Goal: Information Seeking & Learning: Learn about a topic

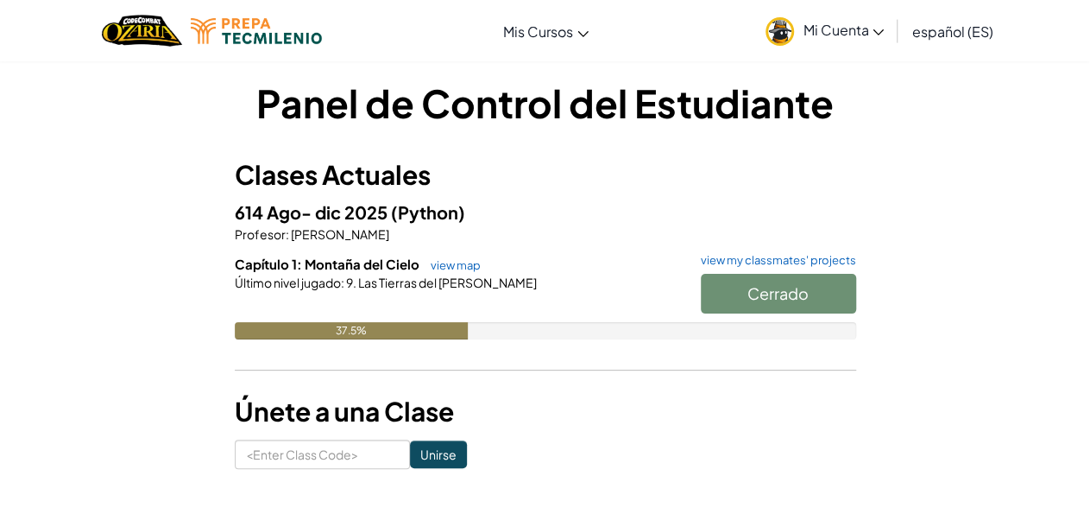
scroll to position [9, 0]
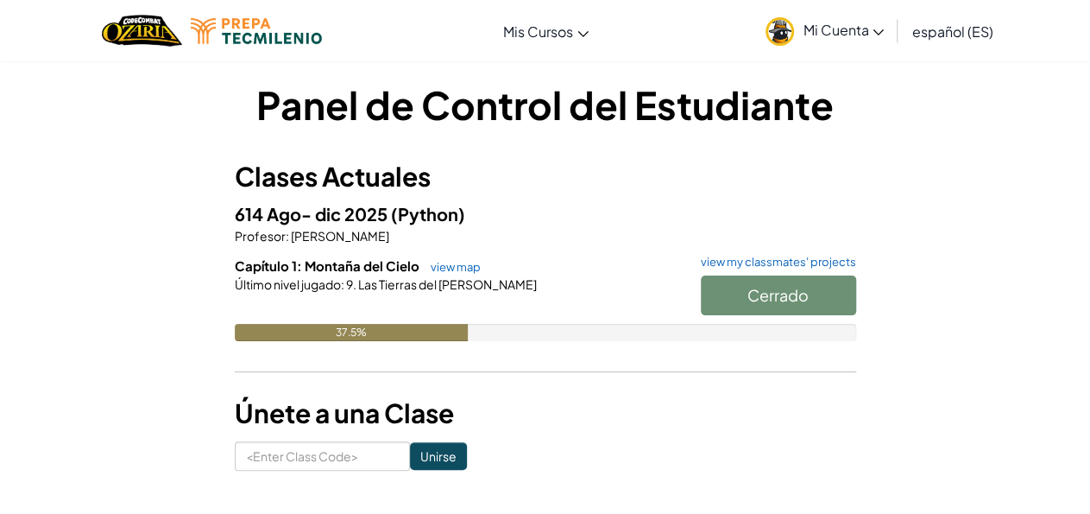
click at [742, 291] on div "Cerrado" at bounding box center [770, 299] width 173 height 48
drag, startPoint x: 742, startPoint y: 291, endPoint x: 545, endPoint y: 307, distance: 198.4
click at [545, 307] on div "Capítulo 1: Montaña del Cielo view map view my classmates' projects Cerrado Últ…" at bounding box center [546, 311] width 622 height 110
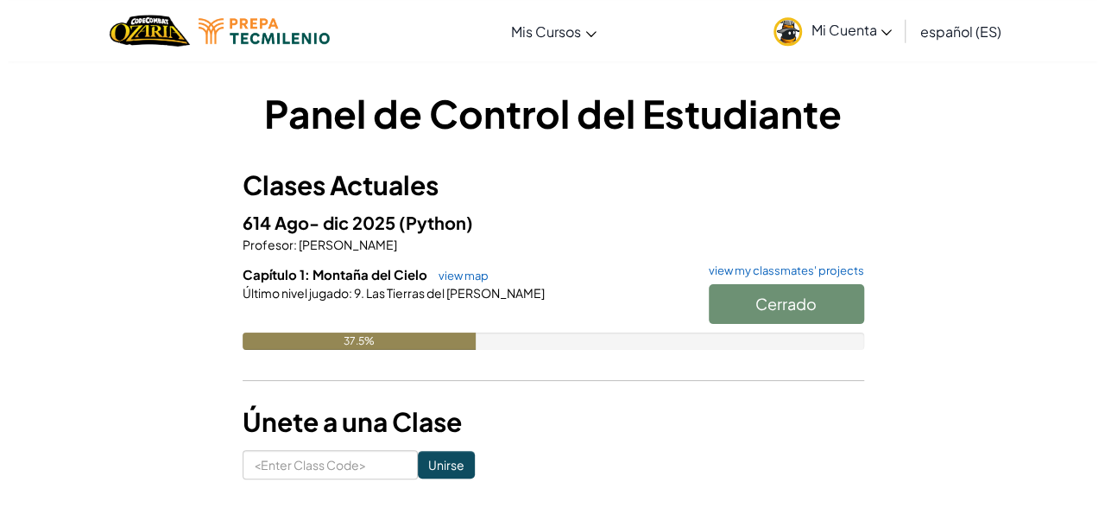
scroll to position [0, 0]
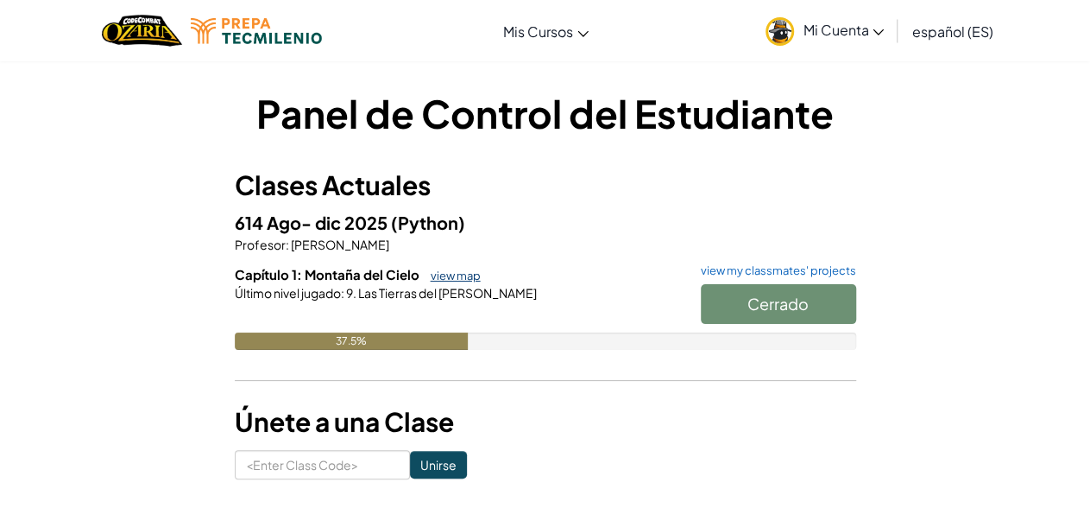
click at [456, 270] on link "view map" at bounding box center [451, 275] width 59 height 14
click at [451, 287] on span "Las Tierras del [PERSON_NAME]" at bounding box center [447, 293] width 180 height 16
click at [455, 272] on link "view map" at bounding box center [451, 275] width 59 height 14
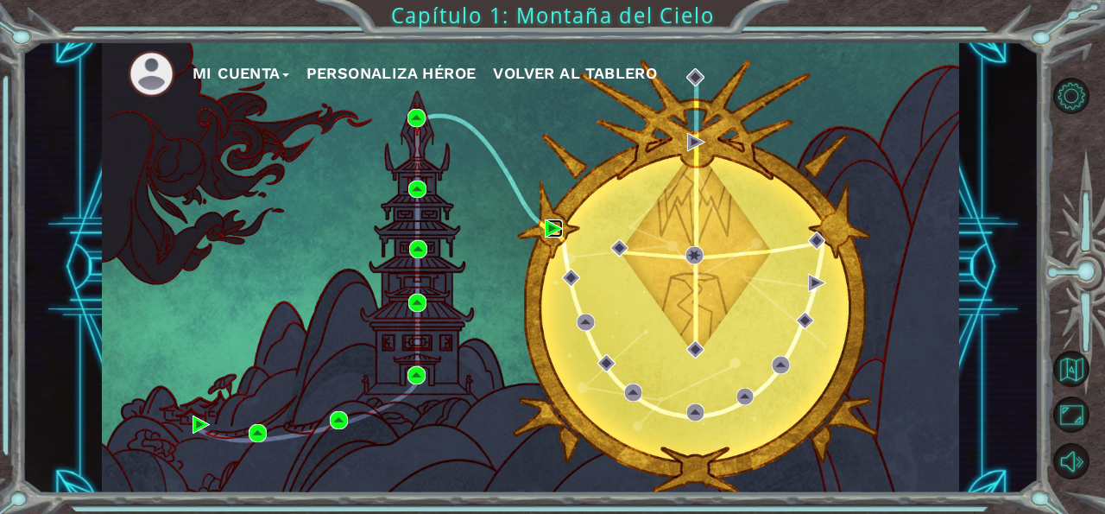
click at [555, 229] on img at bounding box center [554, 228] width 18 height 18
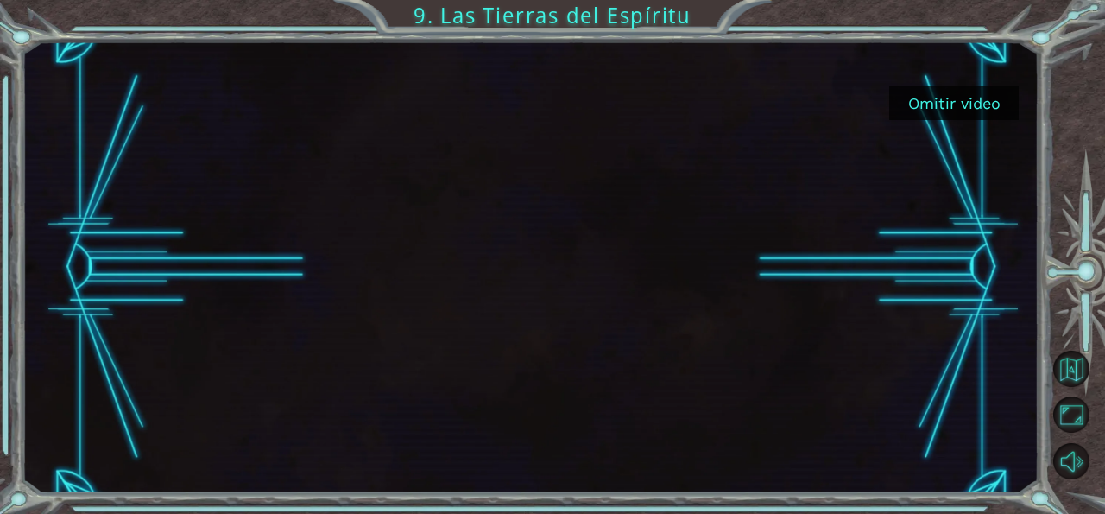
click at [963, 94] on button "Omitir video" at bounding box center [953, 103] width 129 height 34
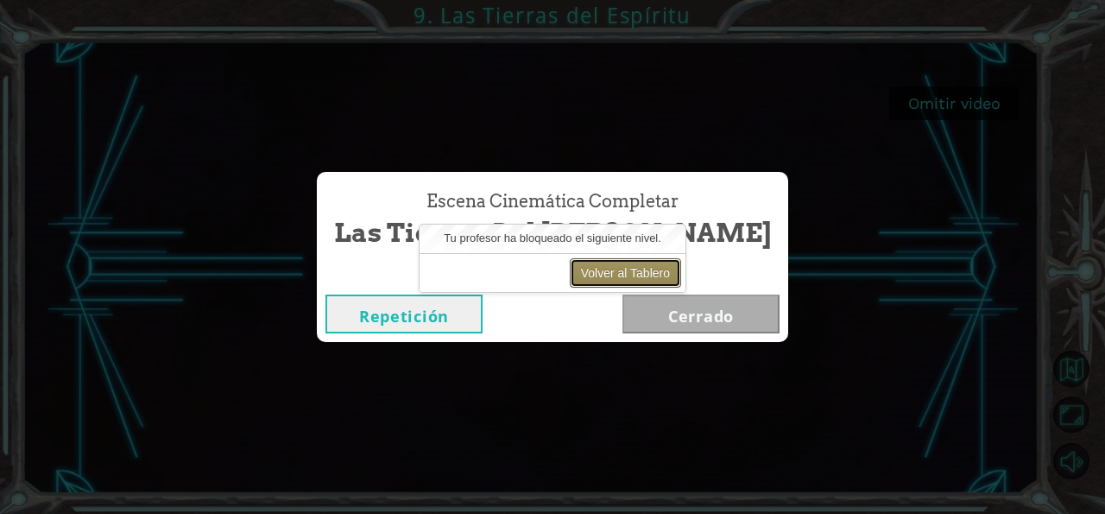
click at [654, 278] on button "Volver al Tablero" at bounding box center [625, 272] width 111 height 29
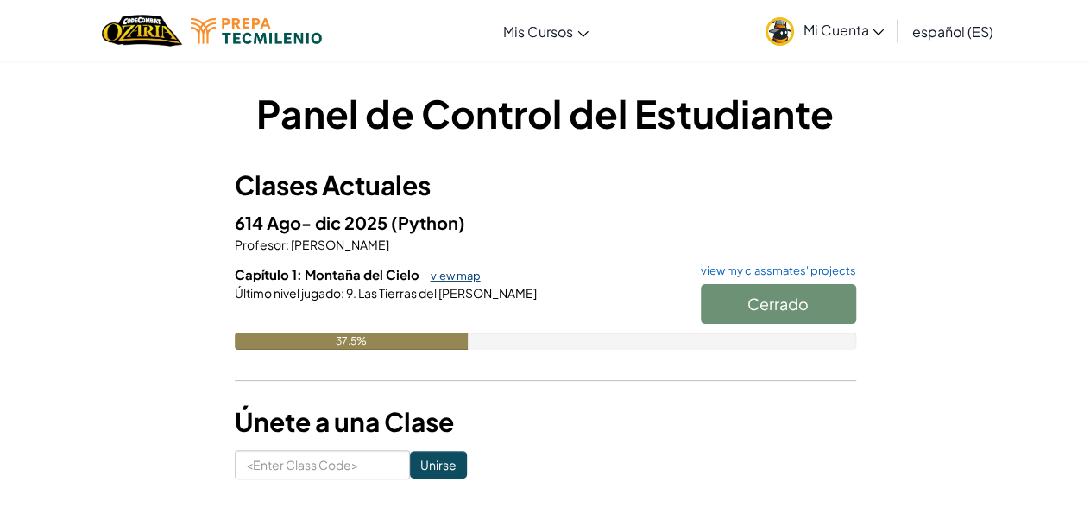
click at [462, 270] on link "view map" at bounding box center [451, 275] width 59 height 14
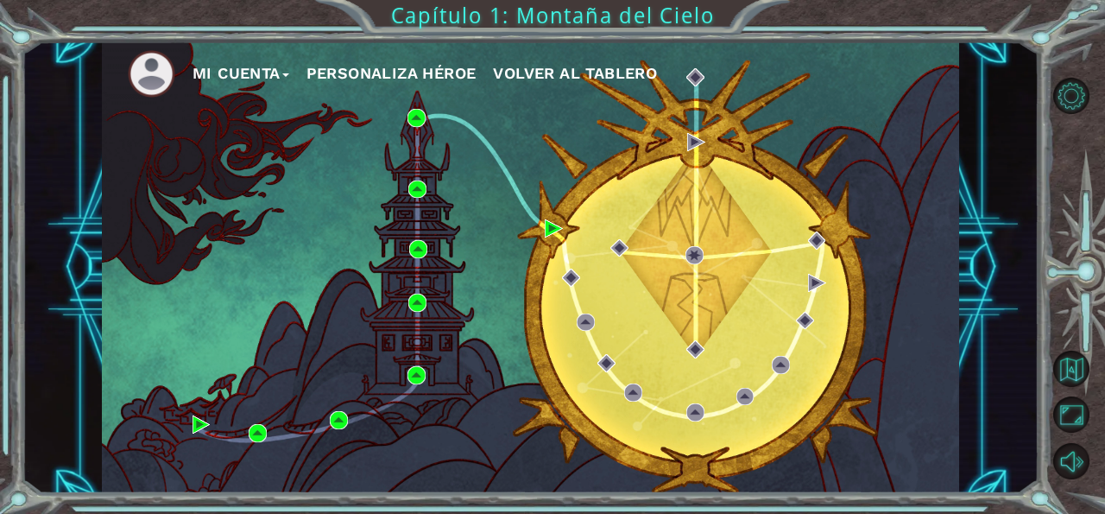
click at [541, 229] on div "Mi Cuenta Personaliza Héroe Volver al Tablero" at bounding box center [530, 267] width 857 height 452
click at [540, 238] on div "Mi Cuenta Personaliza Héroe Volver al Tablero" at bounding box center [530, 267] width 857 height 452
click at [552, 231] on img at bounding box center [554, 228] width 18 height 18
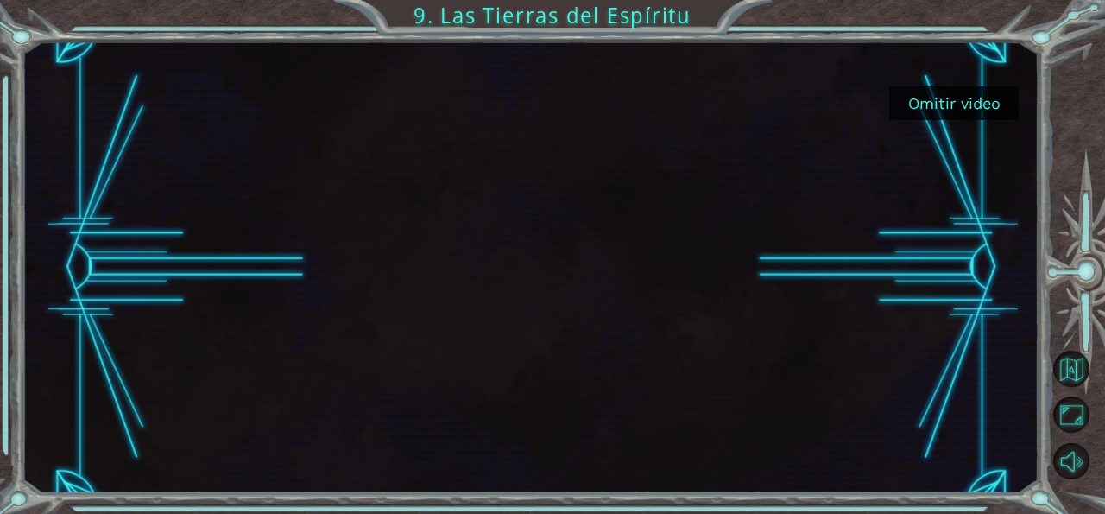
click at [966, 106] on button "Omitir video" at bounding box center [953, 103] width 129 height 34
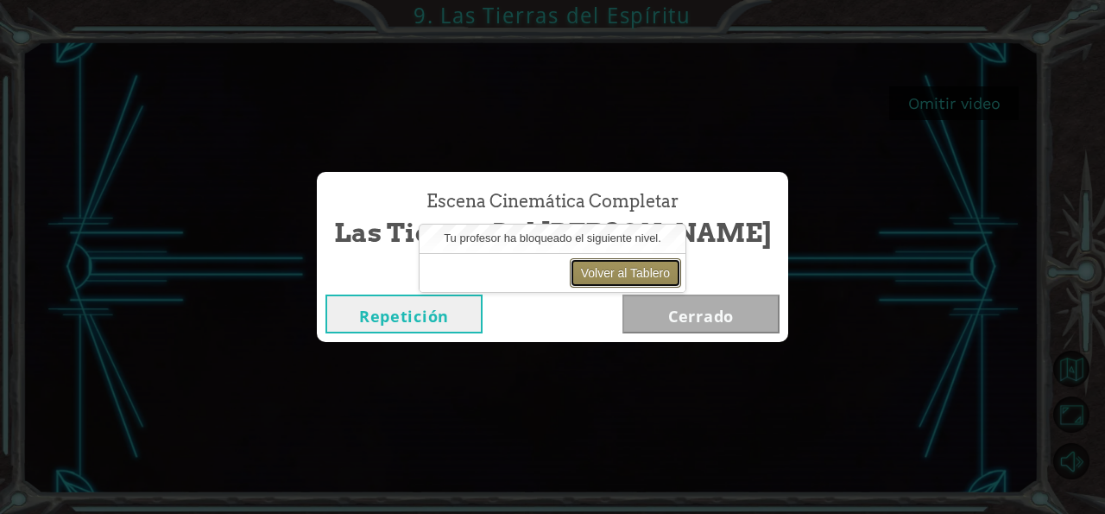
click at [657, 274] on button "Volver al Tablero" at bounding box center [625, 272] width 111 height 29
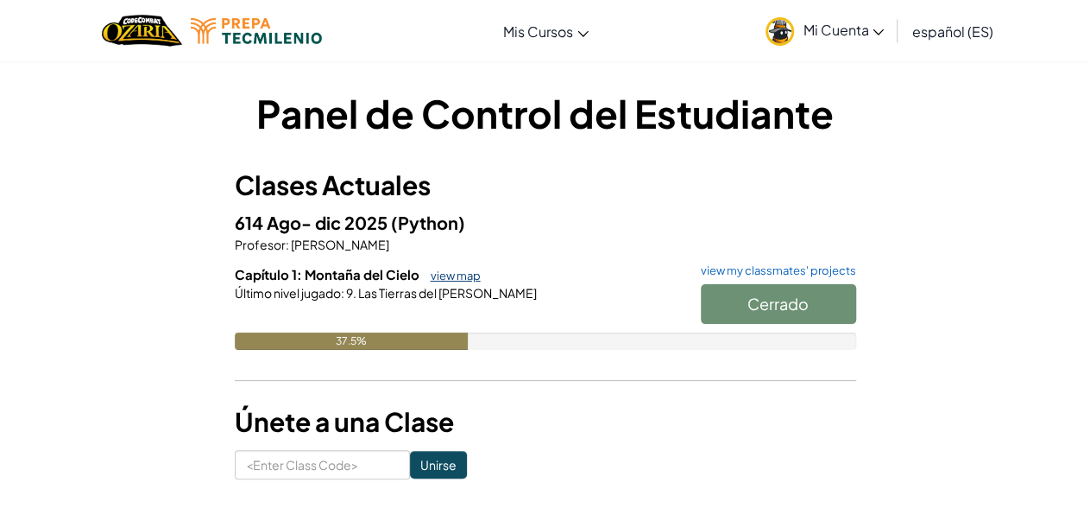
click at [469, 281] on link "view map" at bounding box center [451, 275] width 59 height 14
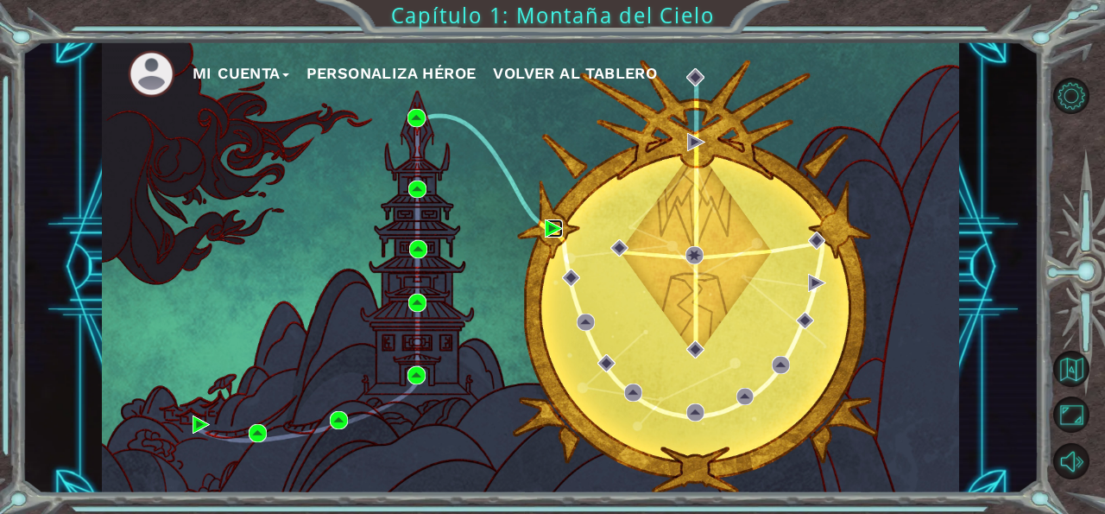
click at [547, 234] on img at bounding box center [554, 228] width 18 height 18
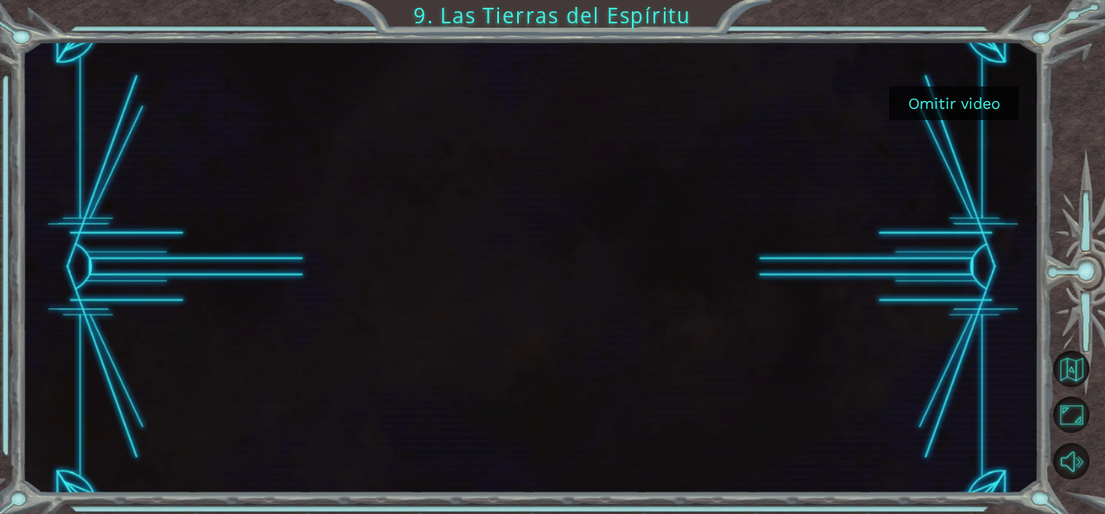
click at [948, 106] on button "Omitir video" at bounding box center [953, 103] width 129 height 34
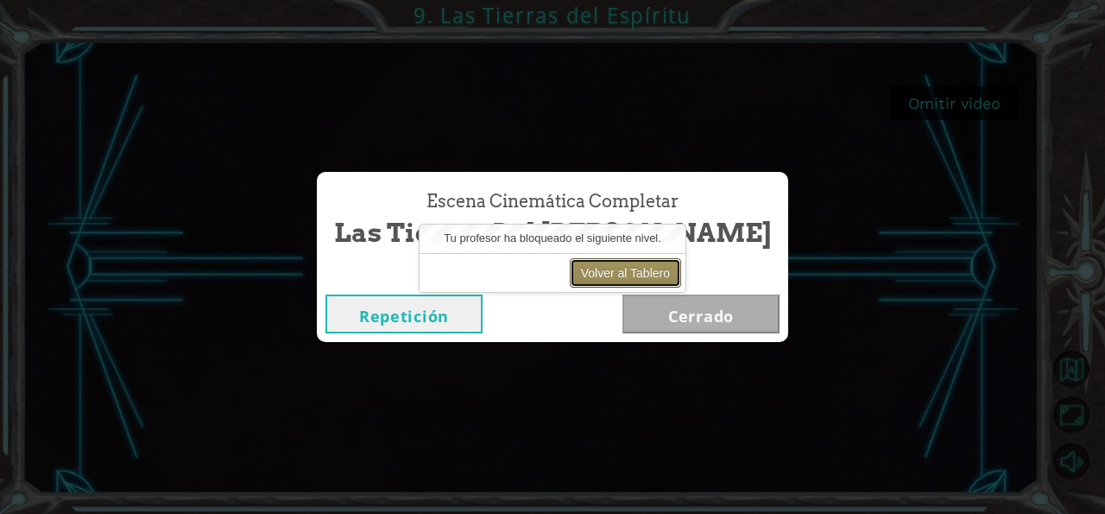
click at [630, 275] on button "Volver al Tablero" at bounding box center [625, 272] width 111 height 29
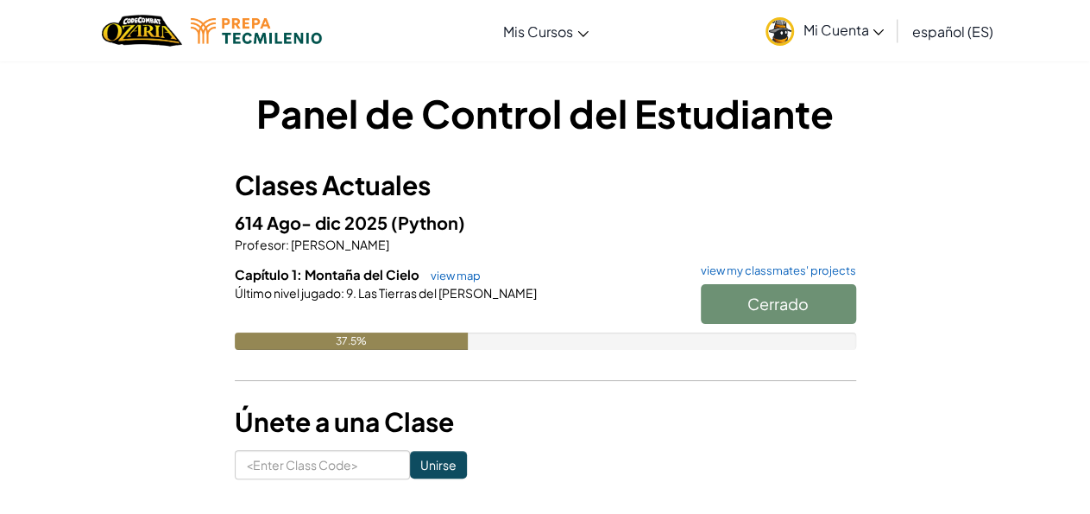
click at [460, 275] on link "view map" at bounding box center [451, 275] width 59 height 14
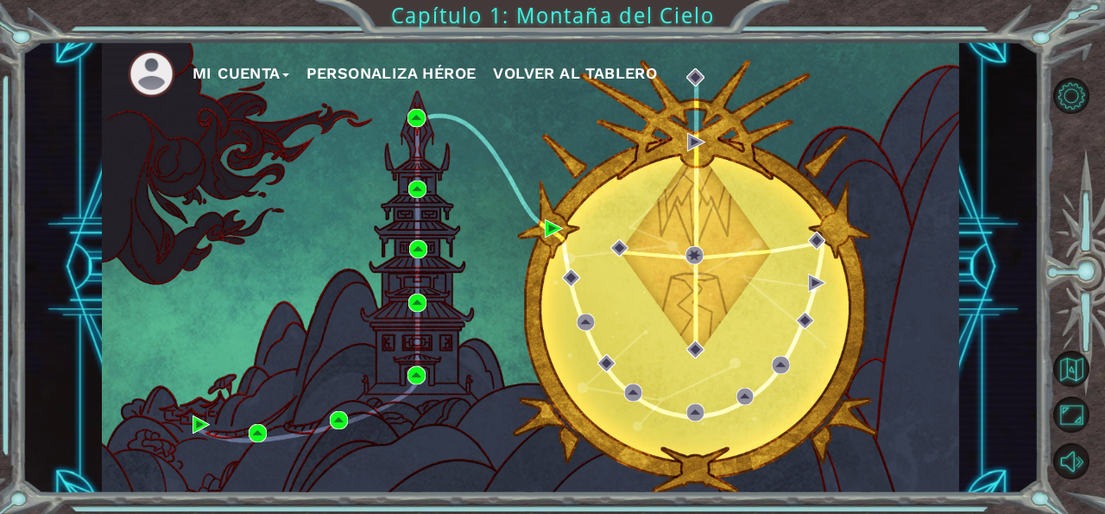
click at [432, 260] on div "Mi Cuenta Personaliza Héroe Volver al Tablero" at bounding box center [530, 267] width 857 height 452
click at [423, 257] on img at bounding box center [418, 249] width 18 height 18
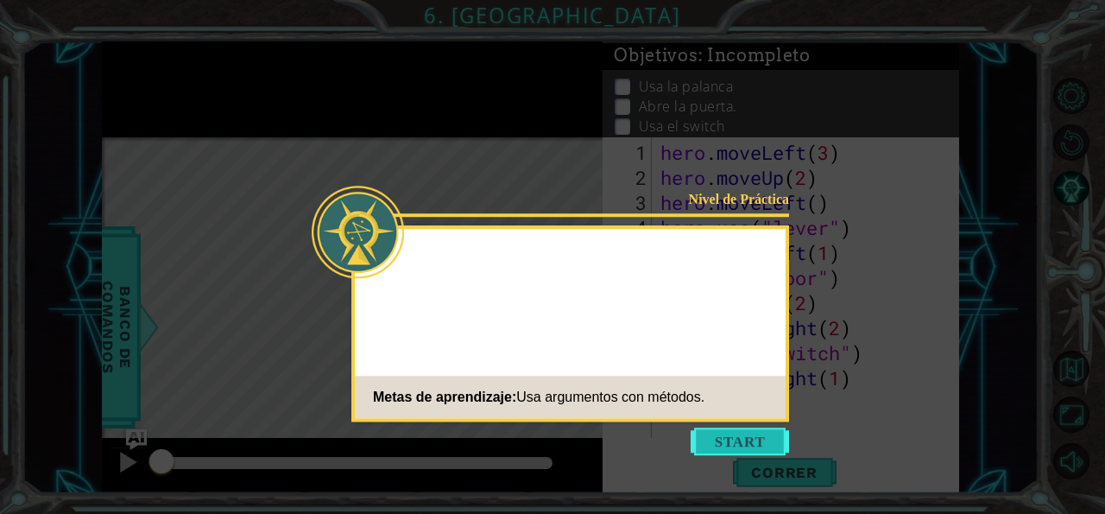
click at [752, 444] on button "Start" at bounding box center [740, 441] width 98 height 28
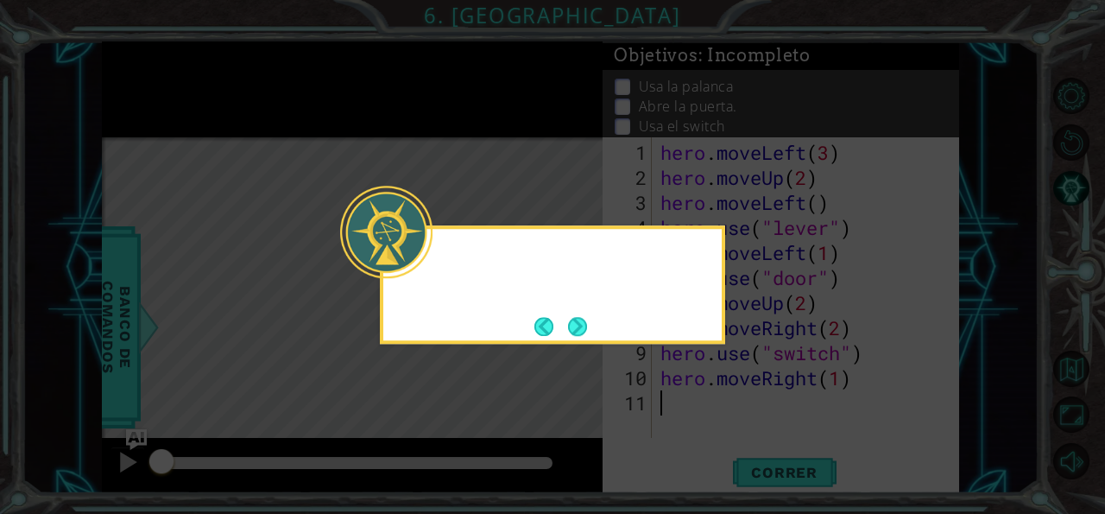
click at [184, 401] on icon at bounding box center [552, 257] width 1105 height 514
click at [560, 339] on div "Si tengo que moverme largas distanci" at bounding box center [552, 284] width 345 height 118
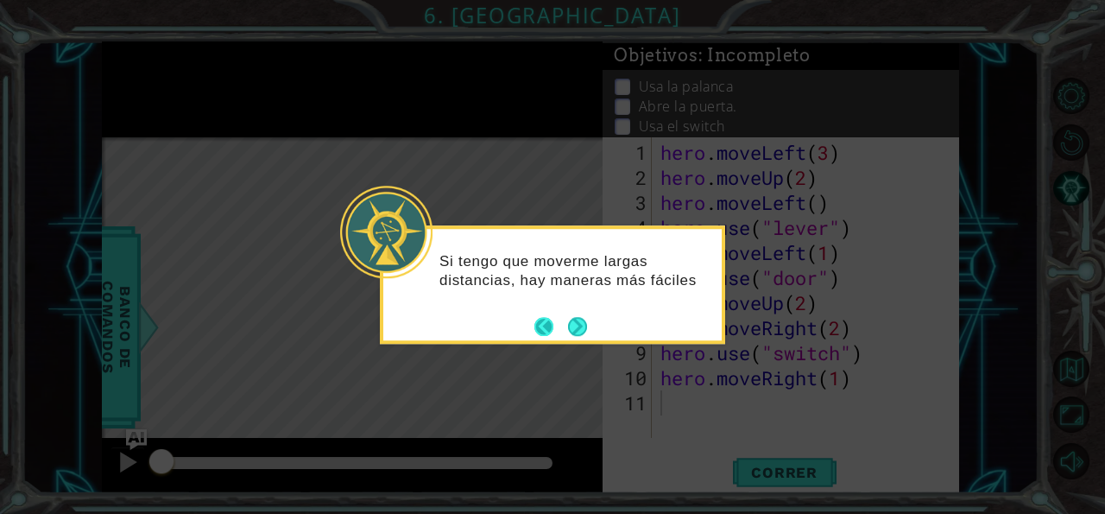
click at [538, 336] on button "Back" at bounding box center [551, 326] width 34 height 19
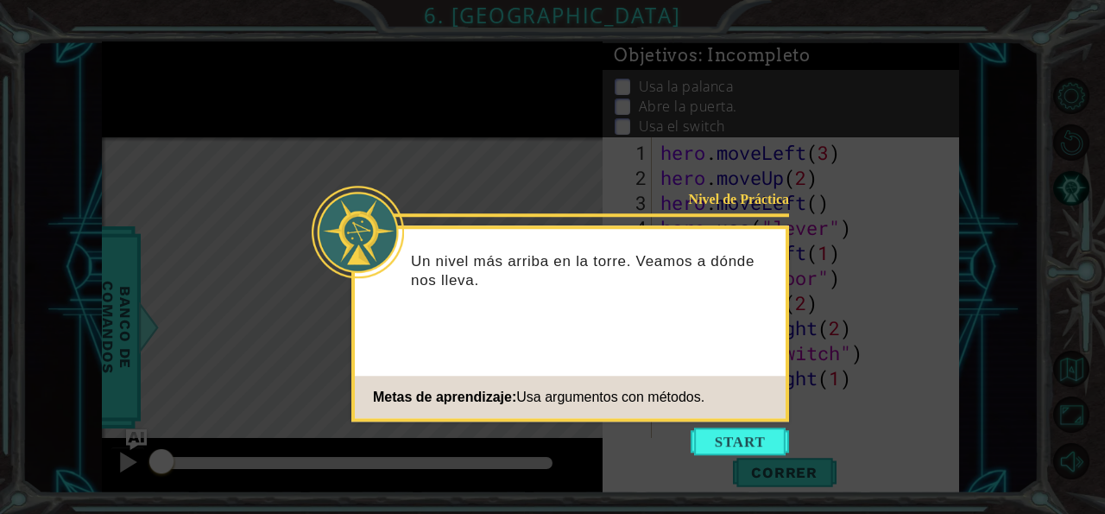
click at [535, 329] on div "Nivel de Práctica Un nivel más arriba en la torre. Veamos a dónde nos lleva. Me…" at bounding box center [570, 323] width 438 height 196
click at [830, 206] on icon at bounding box center [552, 257] width 1105 height 514
click at [757, 439] on button "Start" at bounding box center [740, 441] width 98 height 28
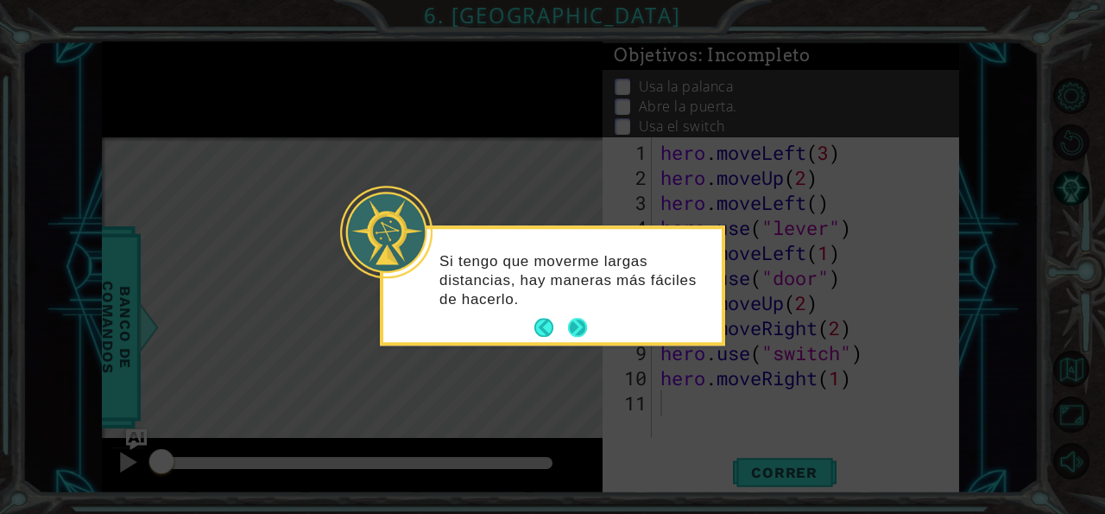
click at [569, 333] on button "Next" at bounding box center [577, 328] width 19 height 19
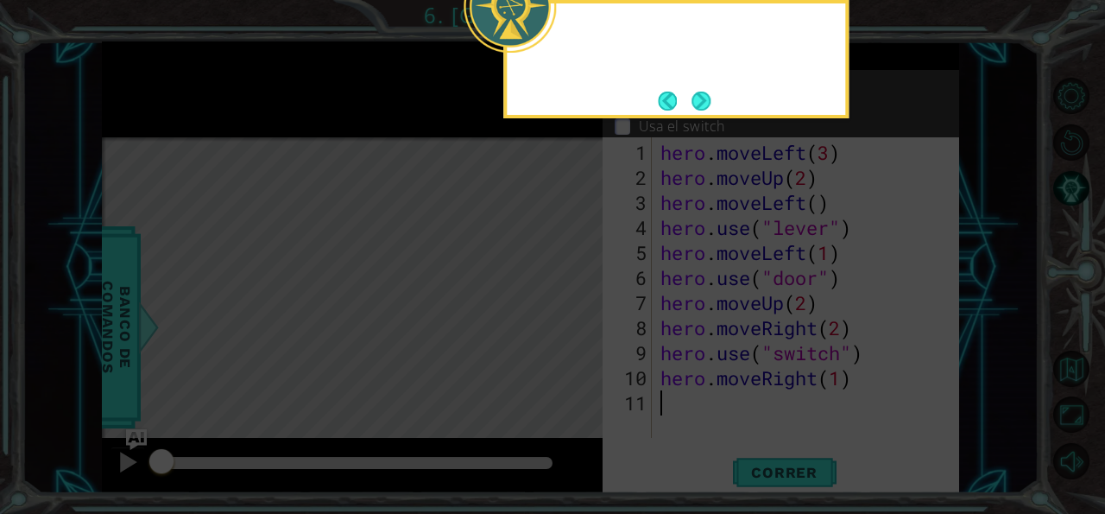
click at [583, 322] on icon at bounding box center [552, 77] width 1105 height 874
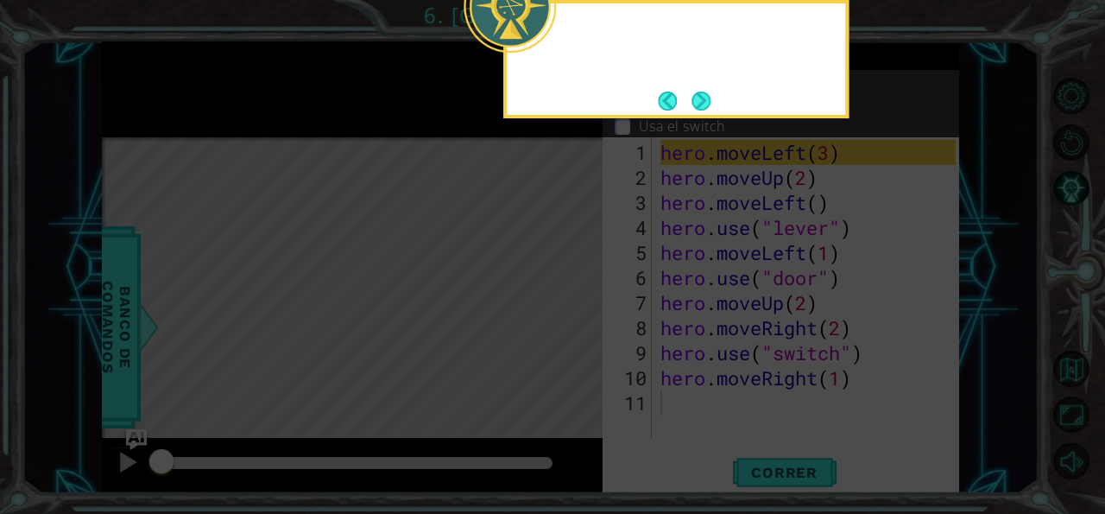
click at [578, 325] on icon at bounding box center [552, 77] width 1105 height 874
click at [582, 325] on icon at bounding box center [552, 77] width 1105 height 874
click at [698, 117] on div "Puedo poner" at bounding box center [675, 59] width 345 height 118
click at [691, 110] on button "Next" at bounding box center [700, 101] width 19 height 19
click at [691, 105] on p "Abre la puerta." at bounding box center [688, 106] width 98 height 19
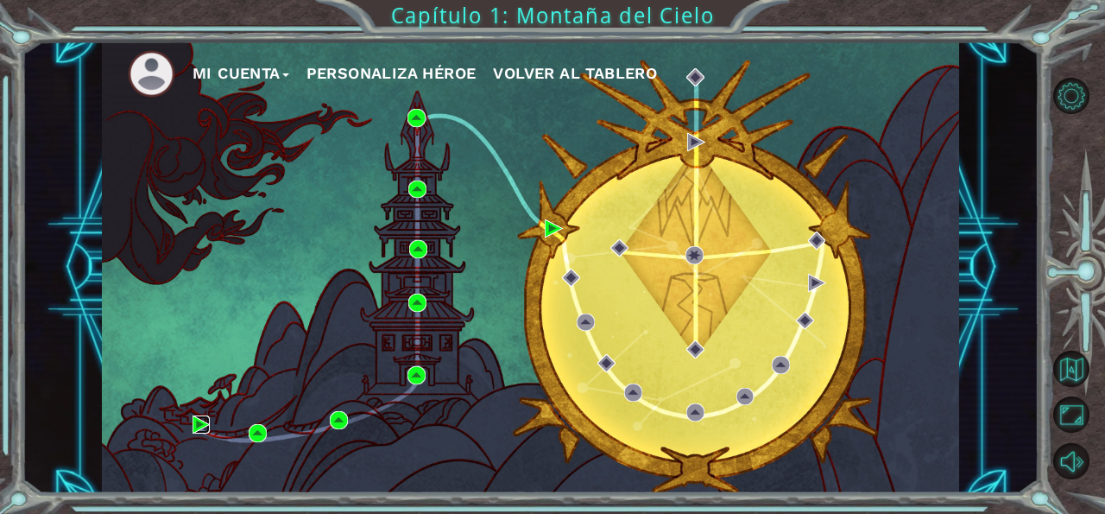
click at [197, 422] on img at bounding box center [202, 424] width 18 height 18
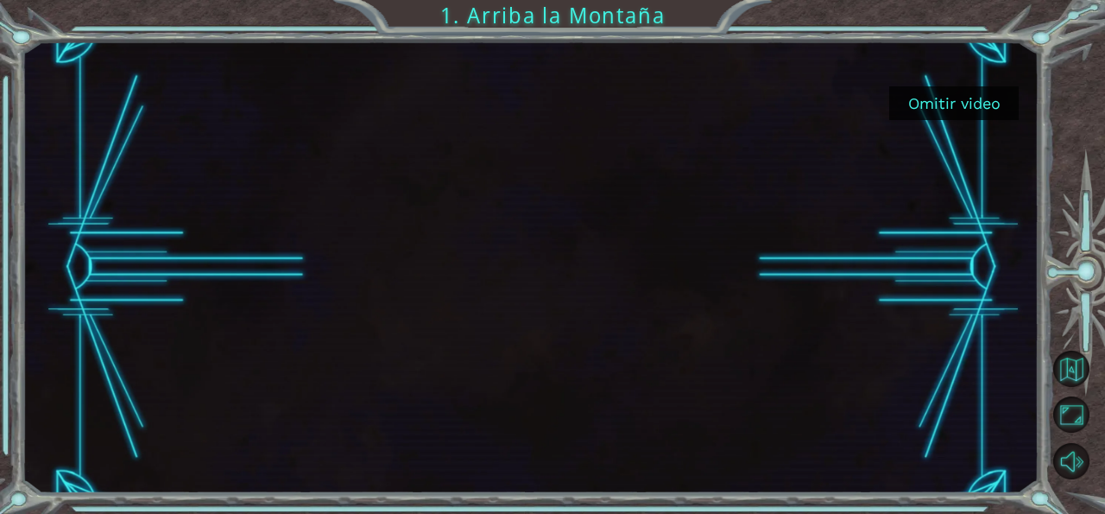
click at [916, 107] on button "Omitir video" at bounding box center [953, 103] width 129 height 34
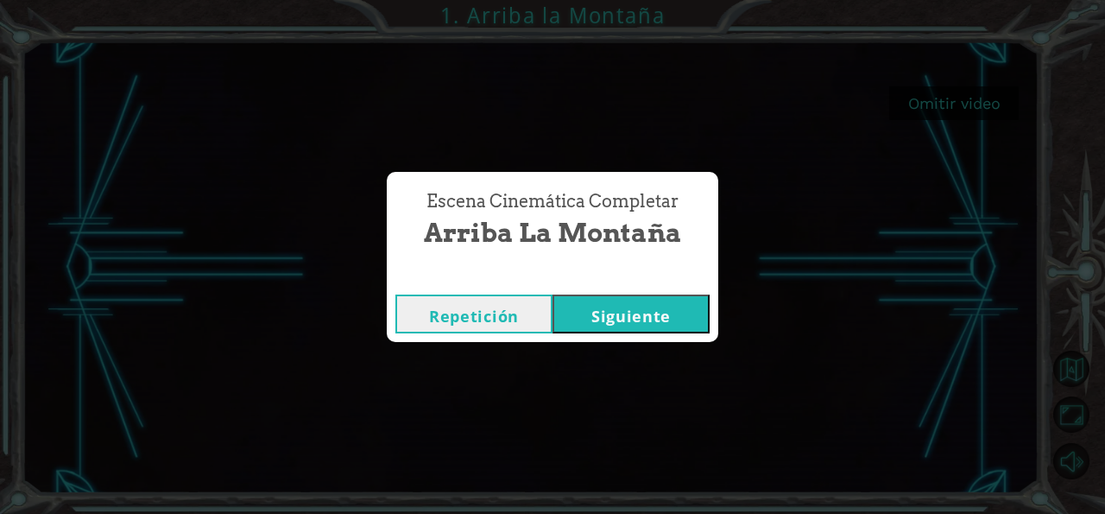
click at [659, 302] on button "Siguiente" at bounding box center [630, 313] width 157 height 39
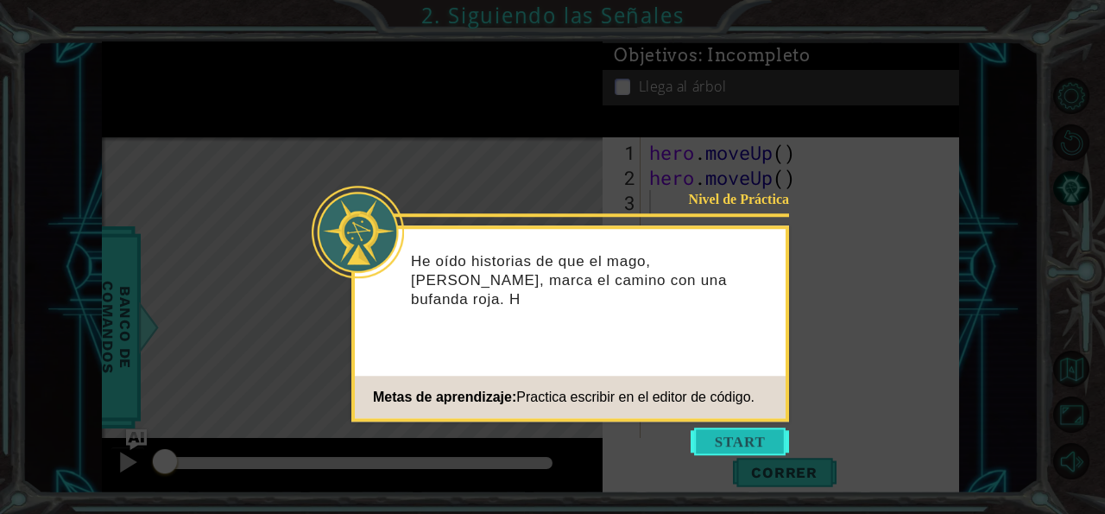
click at [738, 446] on button "Start" at bounding box center [740, 441] width 98 height 28
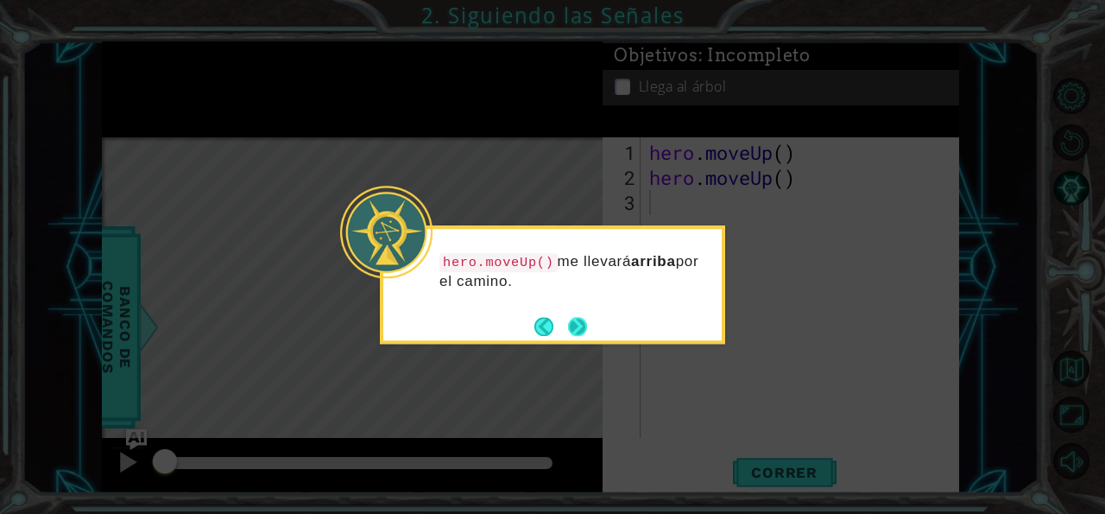
click at [569, 322] on button "Next" at bounding box center [577, 326] width 19 height 19
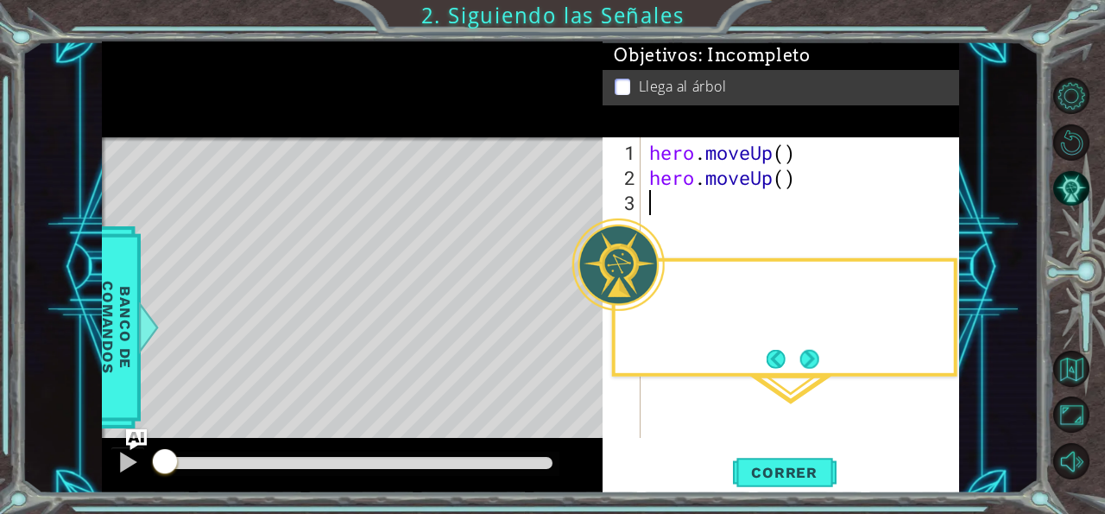
click at [569, 322] on body "1 ההההההההההההההההההההההההההההההההההההההההההההההההההההההההההההההההההההההההההההה…" at bounding box center [552, 257] width 1105 height 514
click at [804, 352] on footer at bounding box center [793, 359] width 53 height 26
click at [804, 352] on button "Next" at bounding box center [809, 359] width 19 height 19
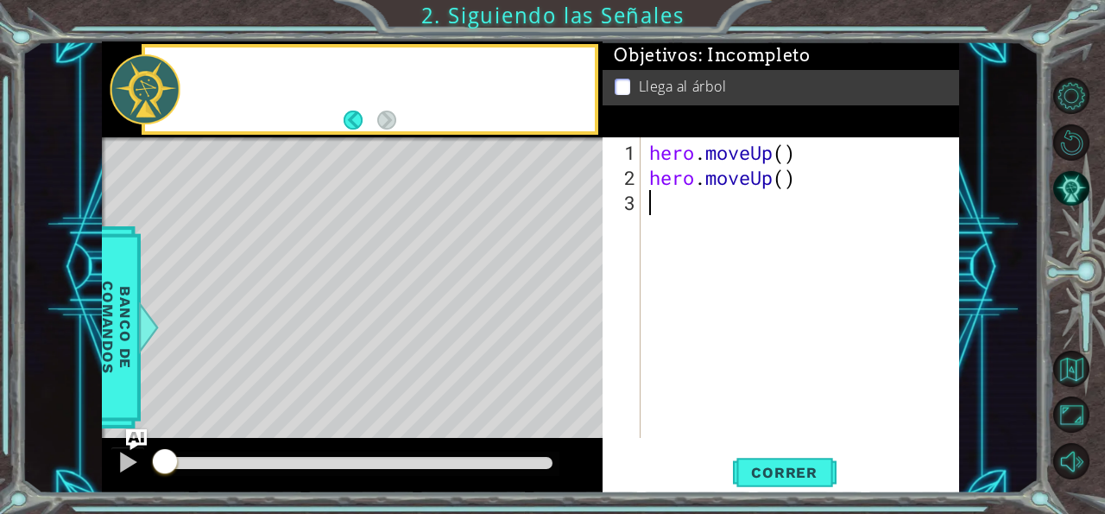
click at [804, 352] on div "hero . moveUp ( ) hero . moveUp ( )" at bounding box center [805, 315] width 318 height 350
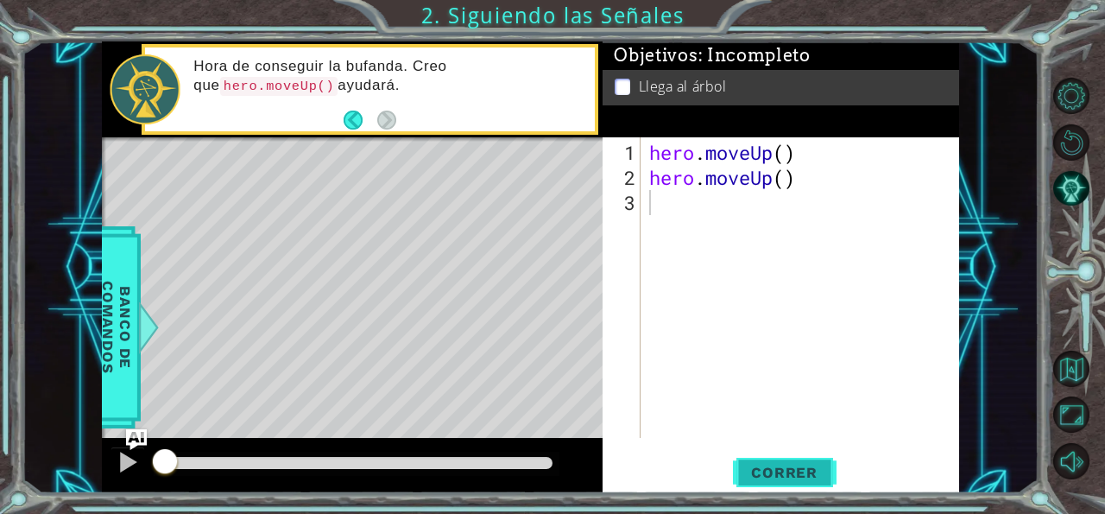
click at [810, 467] on span "Correr" at bounding box center [784, 472] width 101 height 17
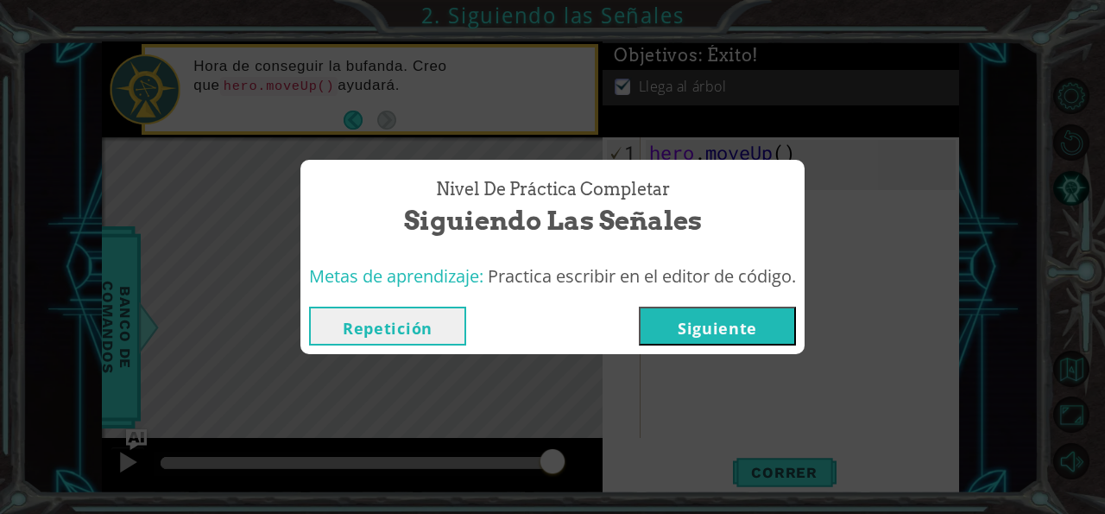
click at [770, 328] on button "Siguiente" at bounding box center [717, 325] width 157 height 39
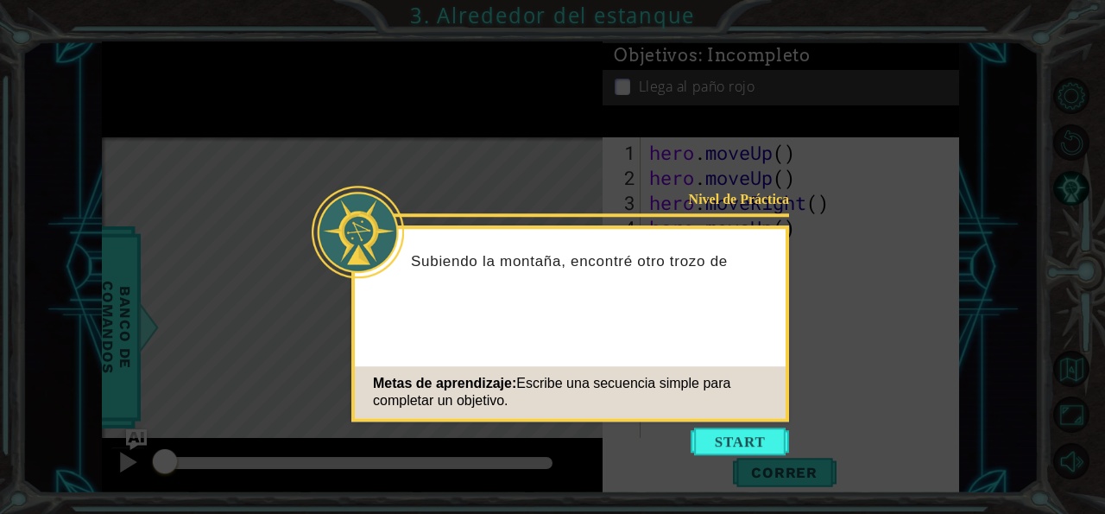
click at [869, 464] on icon at bounding box center [552, 257] width 1105 height 514
click at [751, 435] on button "Start" at bounding box center [740, 441] width 98 height 28
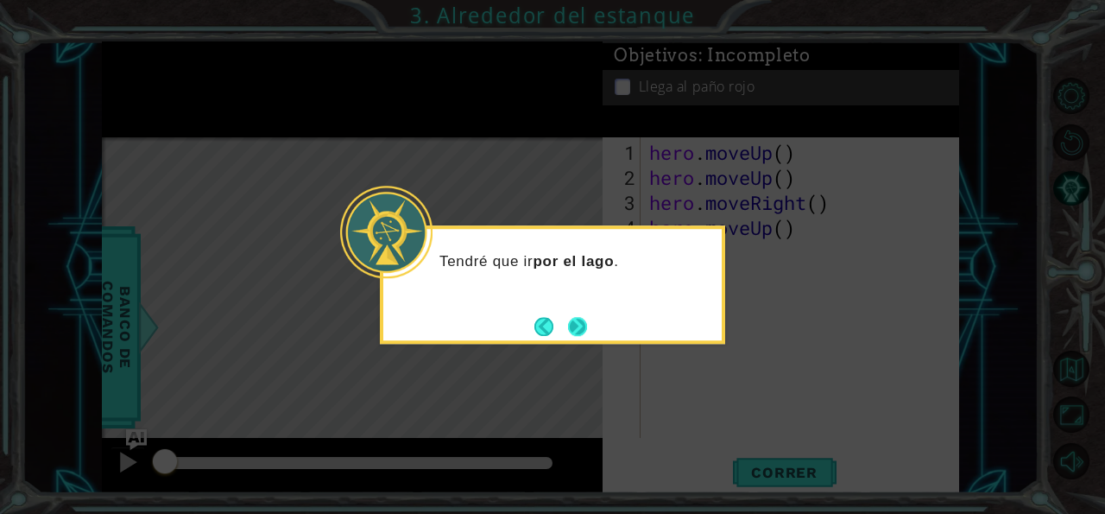
click at [570, 317] on button "Next" at bounding box center [577, 326] width 19 height 19
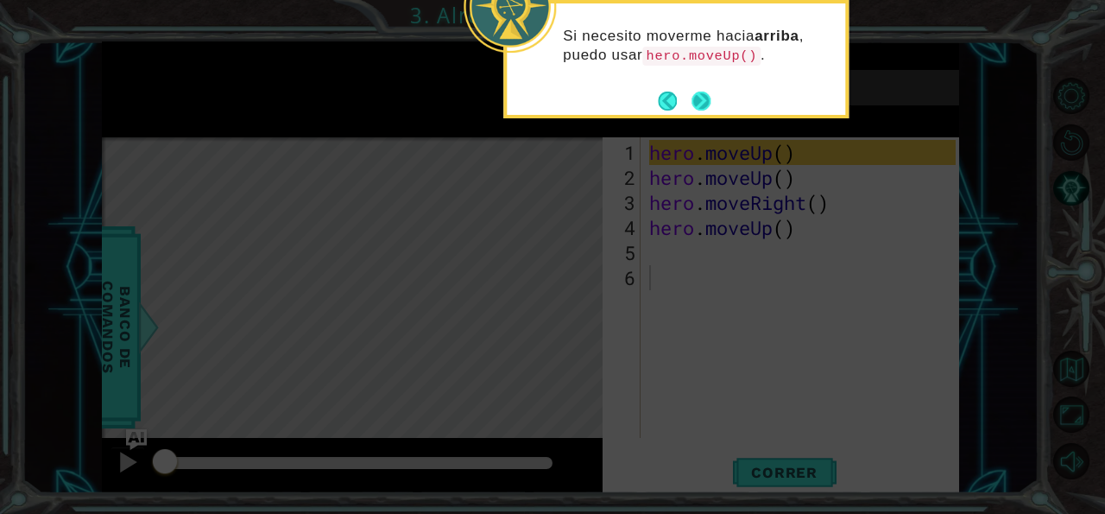
click at [702, 94] on button "Next" at bounding box center [700, 101] width 19 height 19
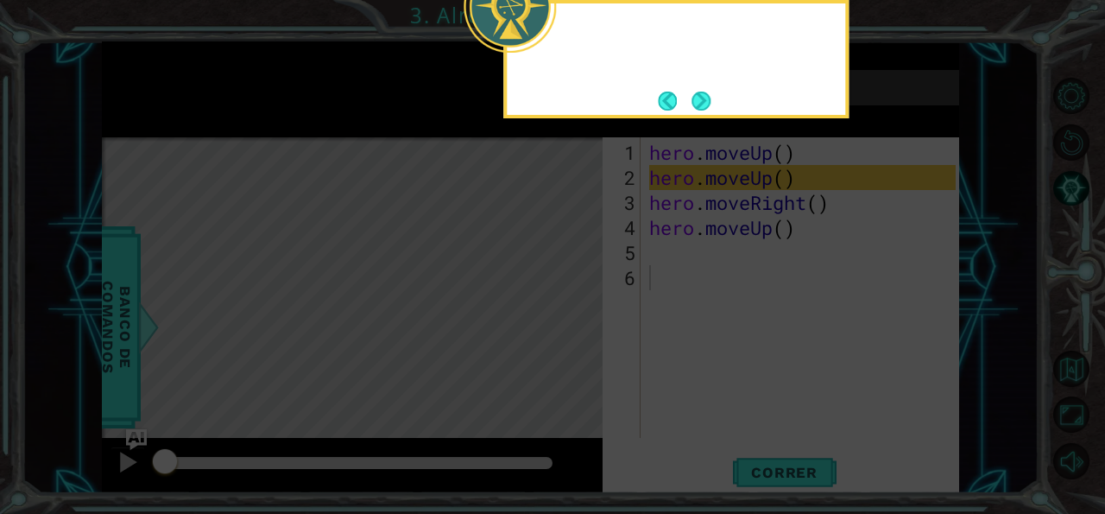
click at [702, 94] on button "Next" at bounding box center [700, 101] width 19 height 19
click at [702, 94] on div "1 ההההההההההההההההההההההההההההההההההההההההההההההההההההההההההההההההההההההההההההה…" at bounding box center [552, 257] width 1105 height 514
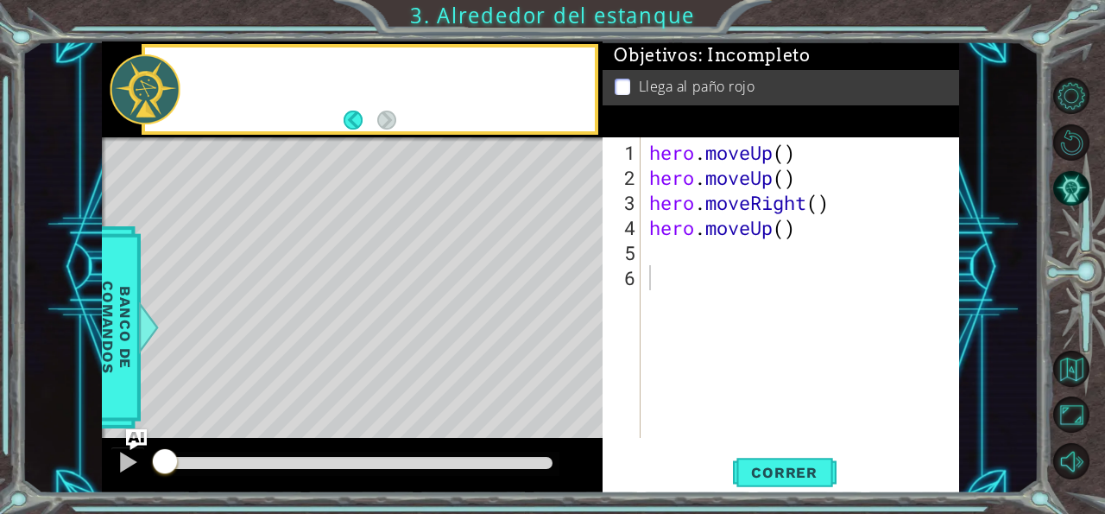
click at [702, 94] on div "Llega al paño rojo" at bounding box center [781, 87] width 357 height 35
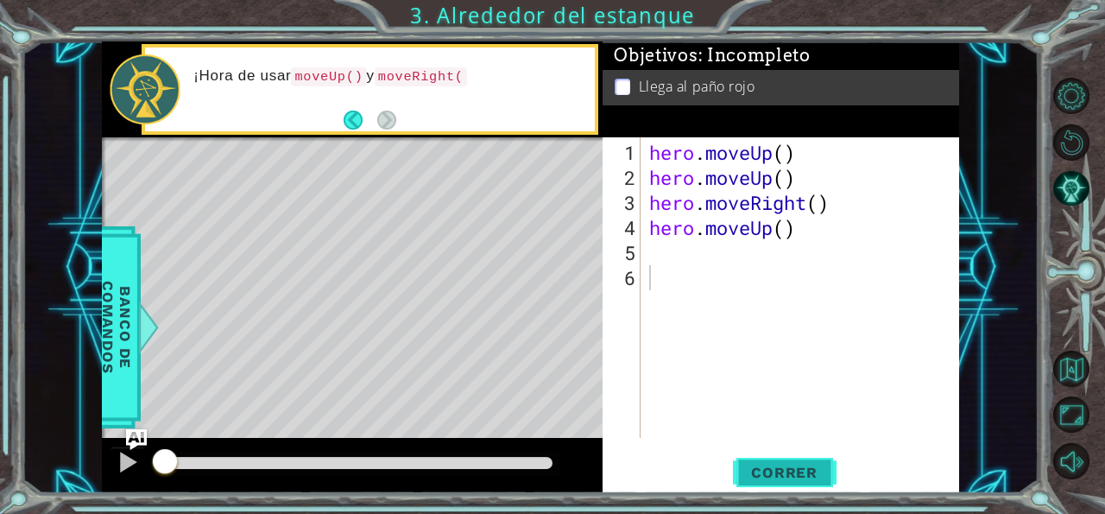
click at [773, 464] on button "Correr" at bounding box center [785, 471] width 104 height 35
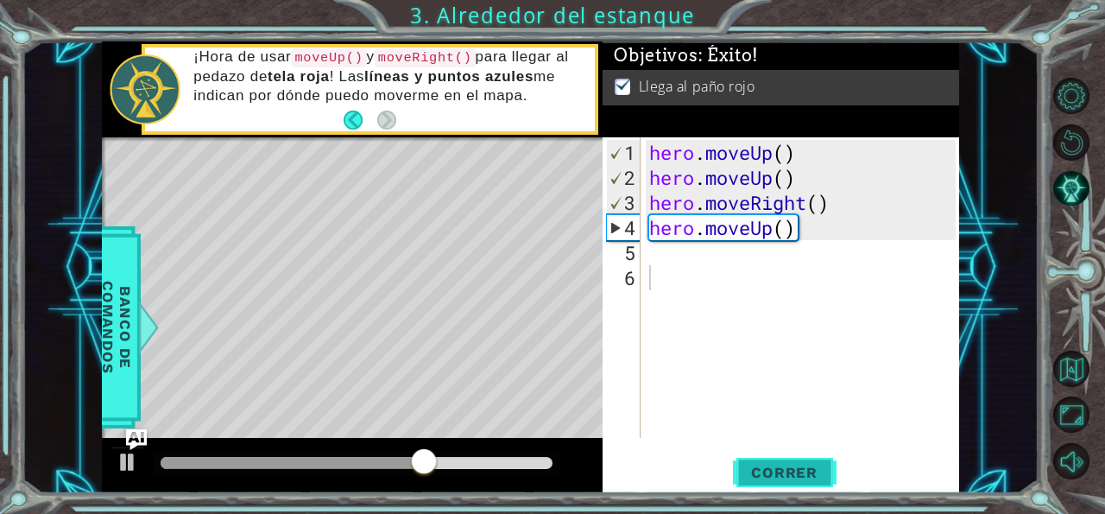
click at [766, 467] on span "Correr" at bounding box center [784, 472] width 101 height 17
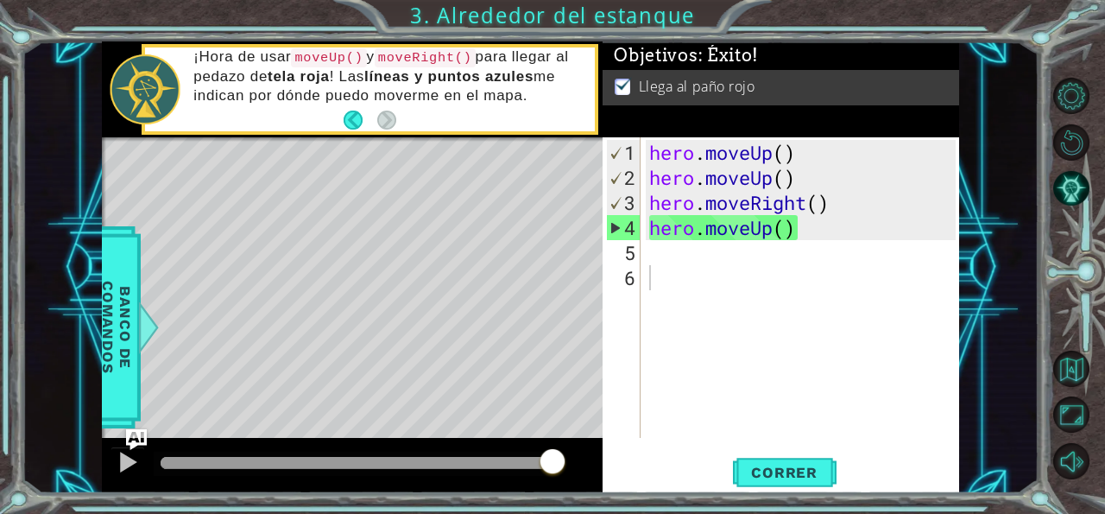
drag, startPoint x: 498, startPoint y: 464, endPoint x: 603, endPoint y: 483, distance: 106.3
click at [603, 483] on body "1 ההההההההההההההההההההההההההההההההההההההההההההההההההההההההההההההההההההההההההההה…" at bounding box center [552, 257] width 1105 height 514
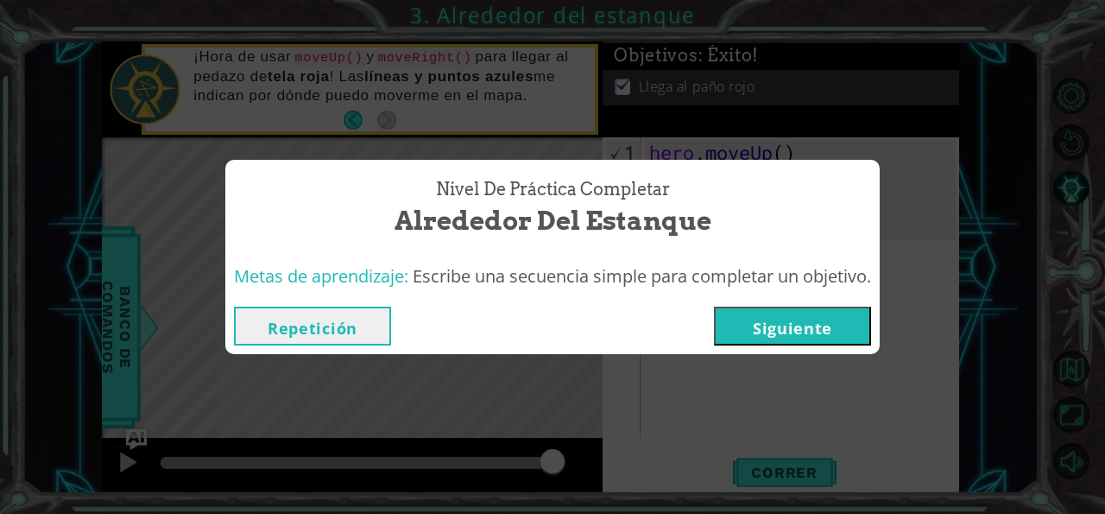
click at [783, 334] on button "Siguiente" at bounding box center [792, 325] width 157 height 39
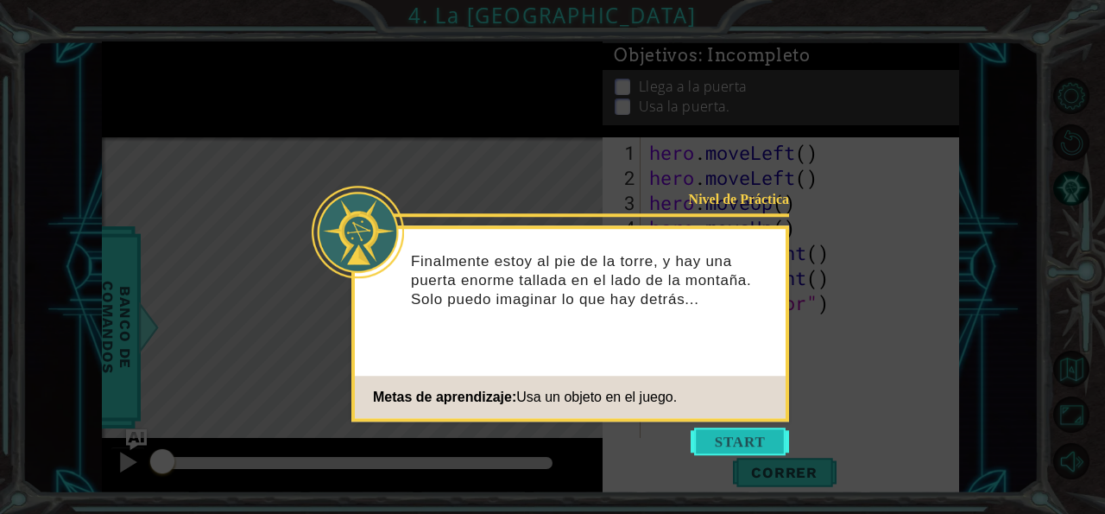
click at [736, 447] on button "Start" at bounding box center [740, 441] width 98 height 28
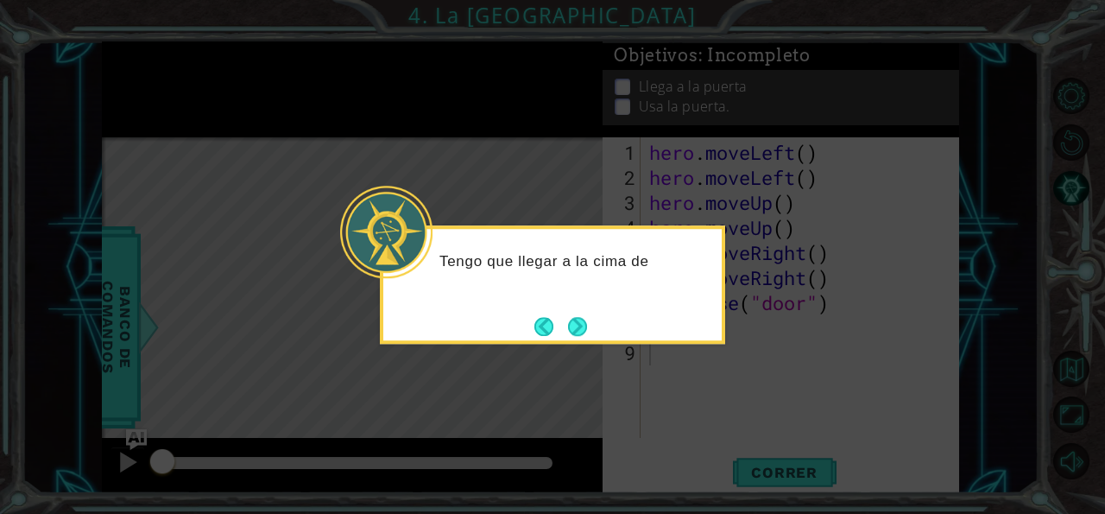
click at [594, 329] on div "Tengo que llegar a la cima de" at bounding box center [552, 284] width 345 height 118
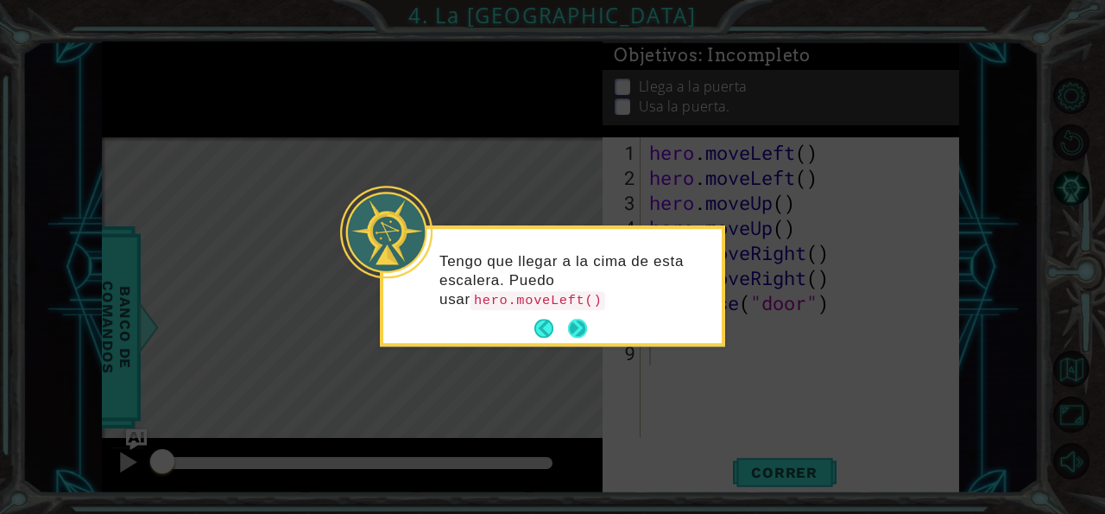
click at [584, 327] on button "Next" at bounding box center [577, 328] width 19 height 19
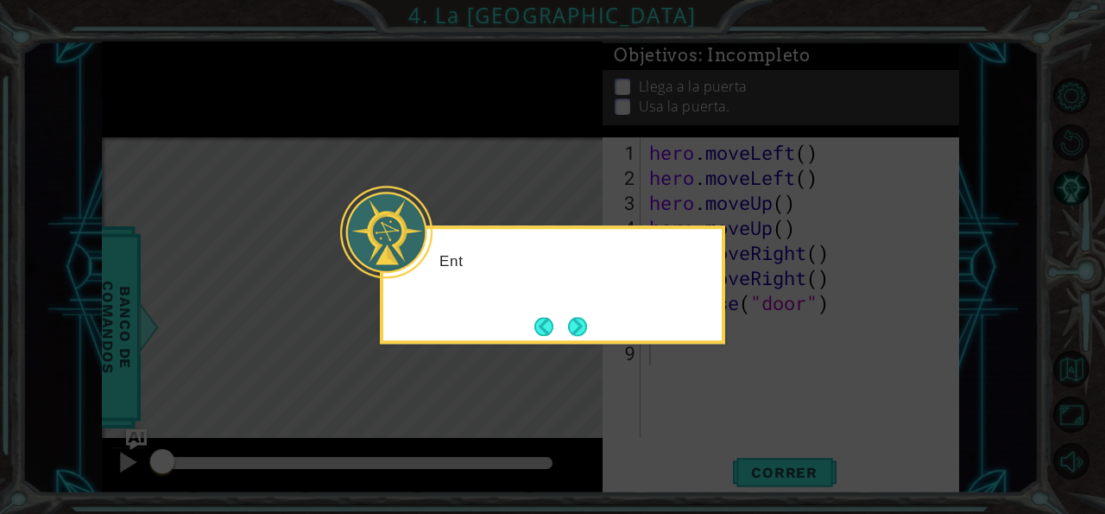
click at [584, 327] on button "Next" at bounding box center [577, 326] width 19 height 19
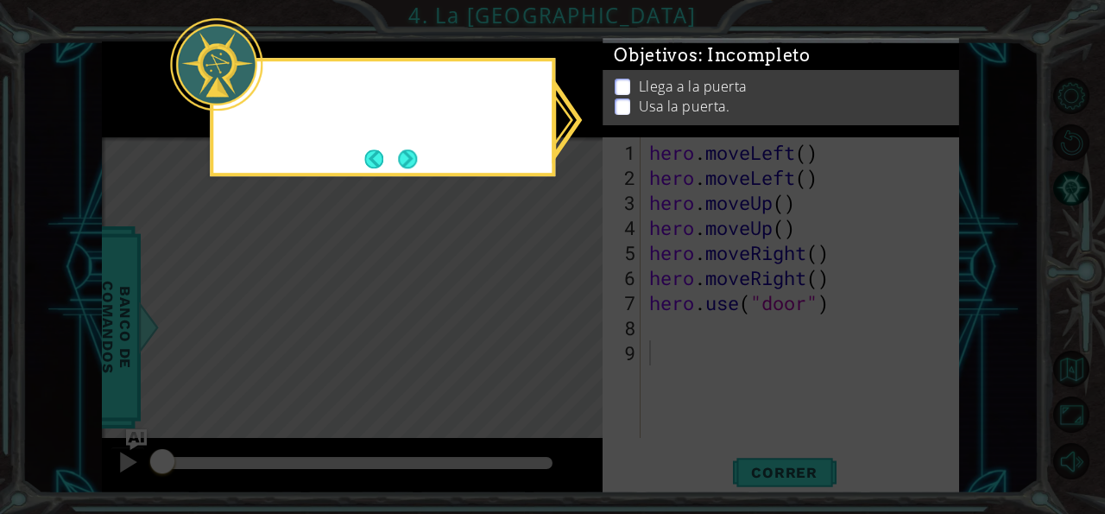
click at [584, 327] on icon at bounding box center [552, 257] width 1105 height 514
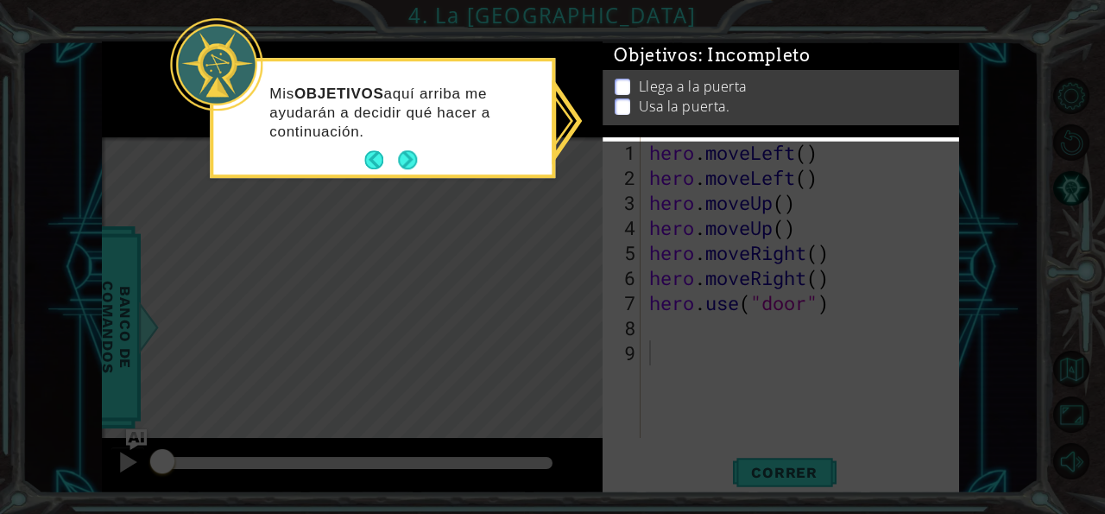
click at [707, 190] on icon at bounding box center [552, 257] width 1105 height 514
click at [405, 148] on footer at bounding box center [390, 161] width 53 height 26
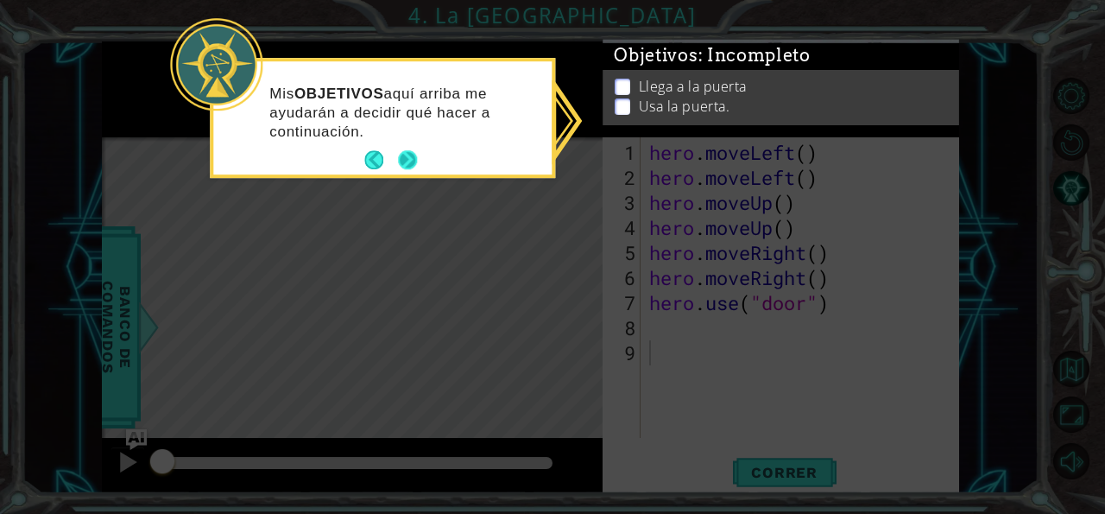
click at [405, 148] on footer at bounding box center [390, 161] width 53 height 26
click at [409, 157] on button "Next" at bounding box center [407, 160] width 19 height 19
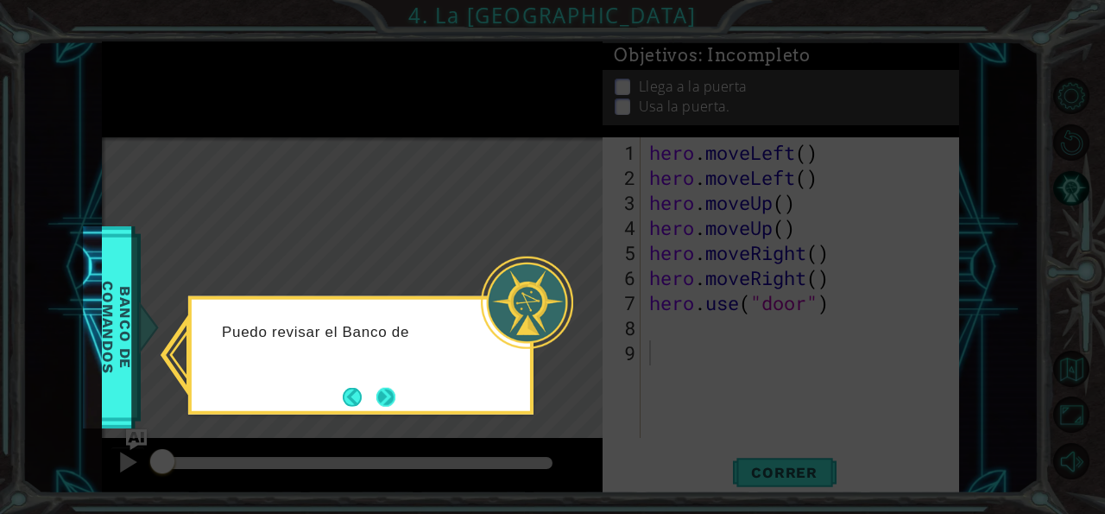
click at [382, 403] on button "Next" at bounding box center [385, 396] width 19 height 19
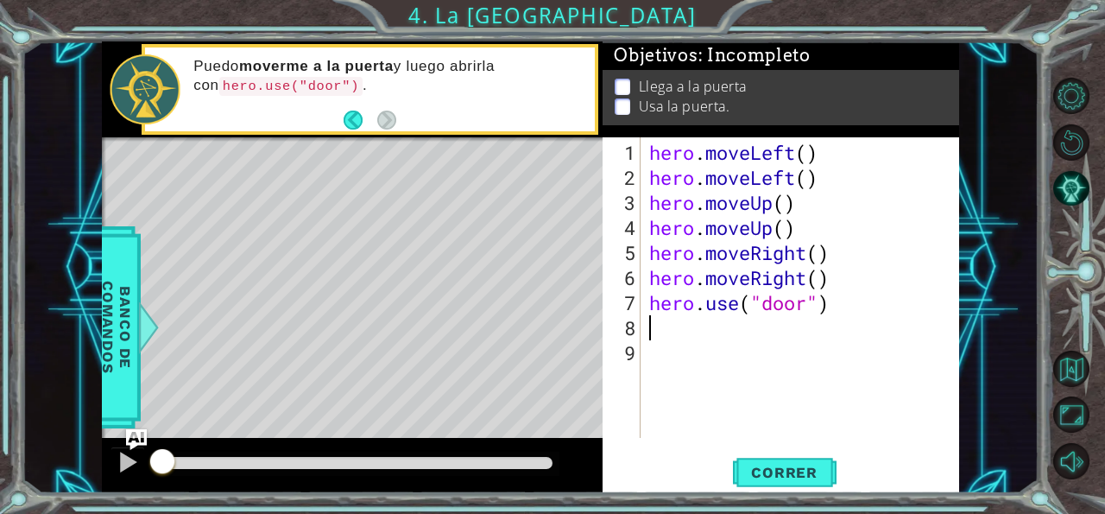
type textarea "hero.use("door")"
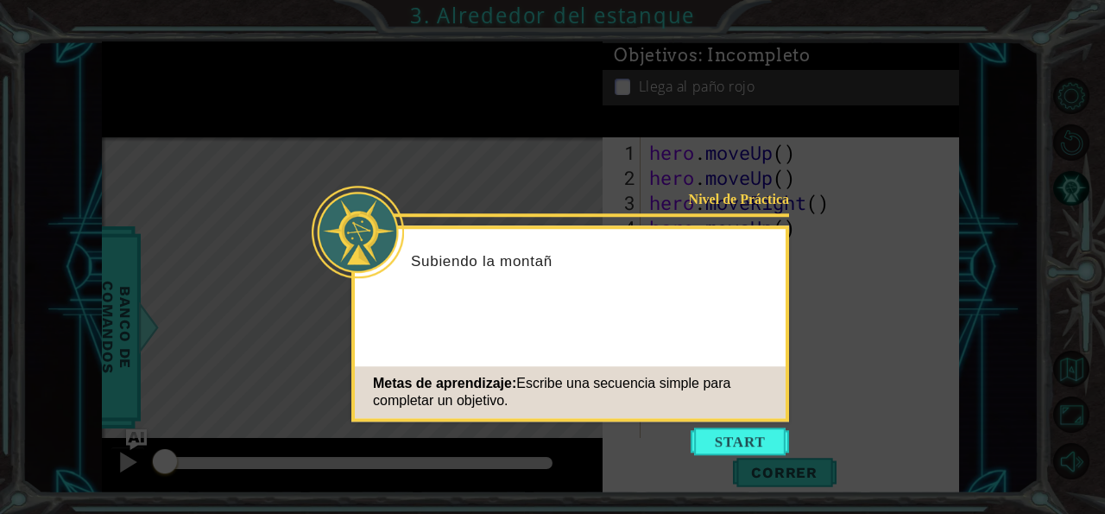
click at [777, 372] on div "Metas de aprendizaje: Escribe una secuencia simple para completar un objetivo." at bounding box center [570, 392] width 431 height 52
click at [738, 437] on button "Start" at bounding box center [740, 441] width 98 height 28
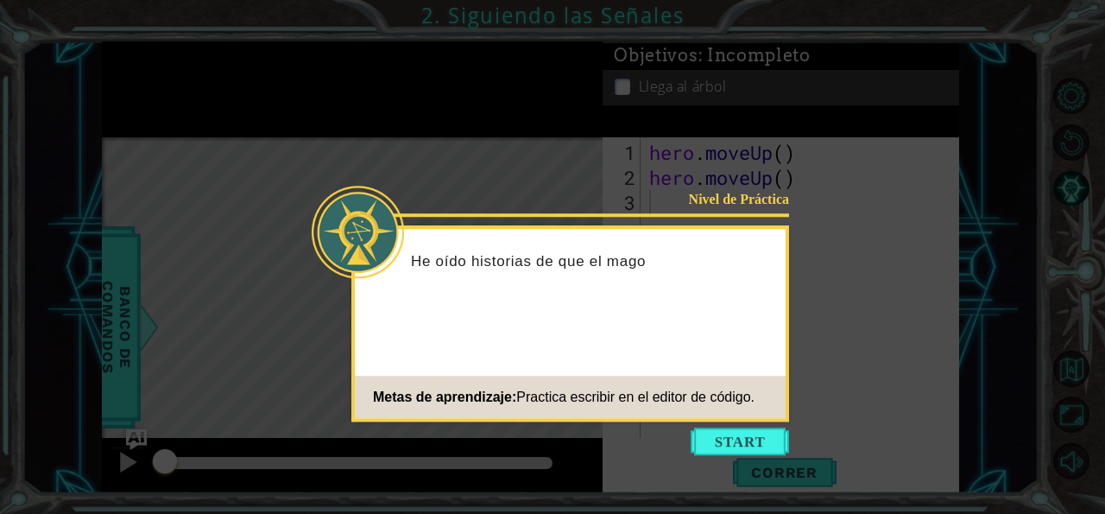
click at [746, 426] on icon at bounding box center [552, 257] width 1105 height 514
click at [743, 429] on button "Start" at bounding box center [740, 441] width 98 height 28
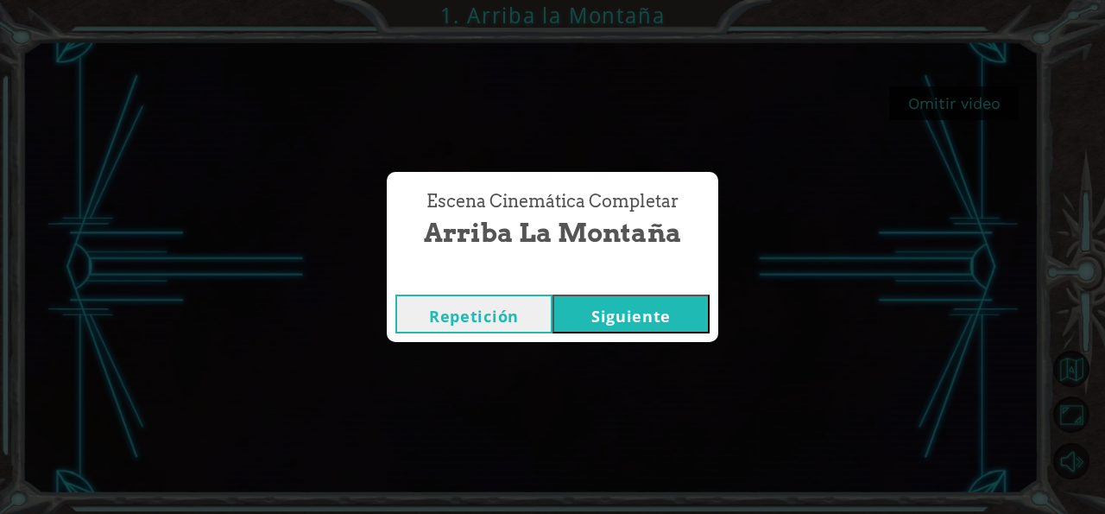
click at [594, 326] on button "Siguiente" at bounding box center [630, 313] width 157 height 39
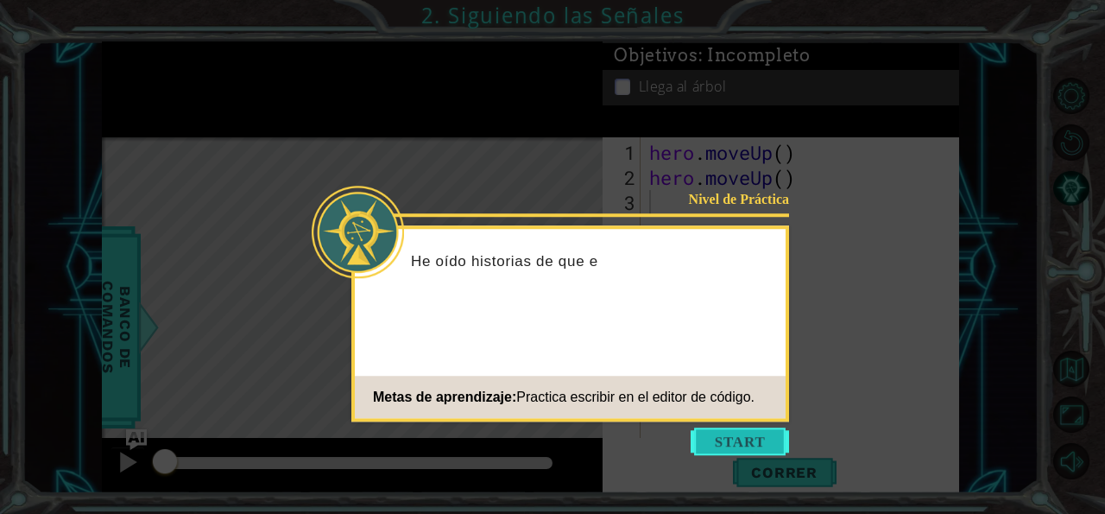
click at [767, 434] on button "Start" at bounding box center [740, 441] width 98 height 28
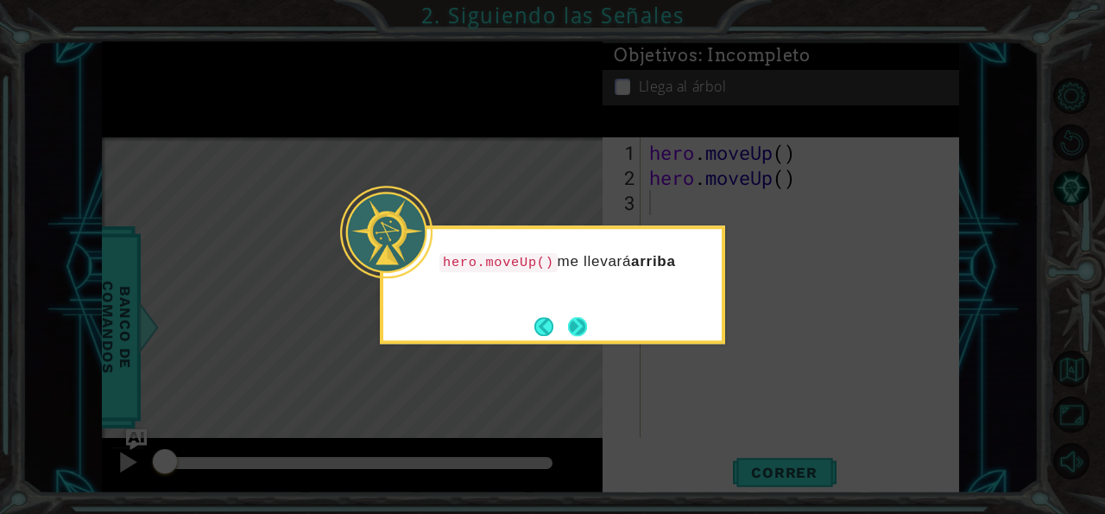
click at [581, 317] on button "Next" at bounding box center [577, 326] width 19 height 19
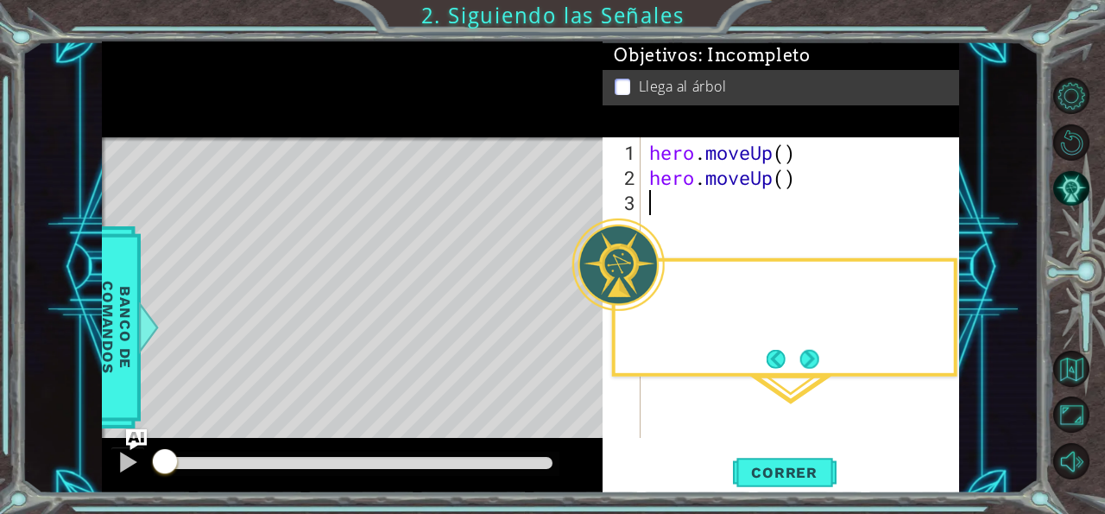
click at [581, 315] on body "1 ההההההההההההההההההההההההההההההההההההההההההההההההההההההההההההההההההההההההההההה…" at bounding box center [552, 257] width 1105 height 514
click at [581, 315] on div "Level Map" at bounding box center [501, 391] width 798 height 508
drag, startPoint x: 581, startPoint y: 315, endPoint x: 810, endPoint y: 469, distance: 275.6
click at [810, 469] on div "1 ההההההההההההההההההההההההההההההההההההההההההההההההההההההההההההההההההההההההההההה…" at bounding box center [530, 267] width 857 height 452
drag, startPoint x: 810, startPoint y: 469, endPoint x: 417, endPoint y: 448, distance: 393.3
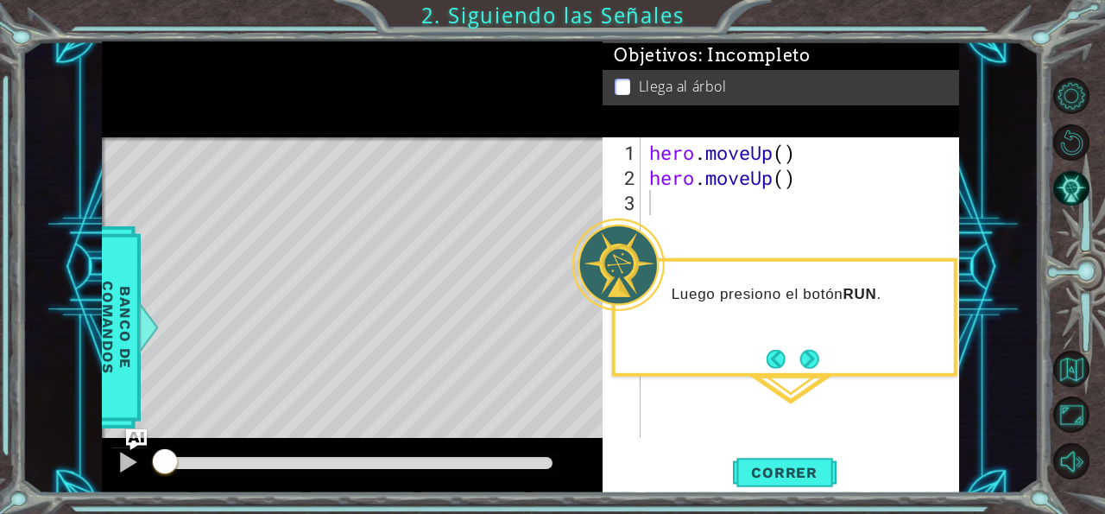
click at [417, 448] on div "1 ההההההההההההההההההההההההההההההההההההההההההההההההההההההההההההההההההההההההההההה…" at bounding box center [530, 267] width 857 height 452
drag, startPoint x: 425, startPoint y: 457, endPoint x: 461, endPoint y: 462, distance: 36.6
click at [514, 464] on div at bounding box center [357, 463] width 406 height 24
click at [119, 456] on div at bounding box center [128, 462] width 22 height 22
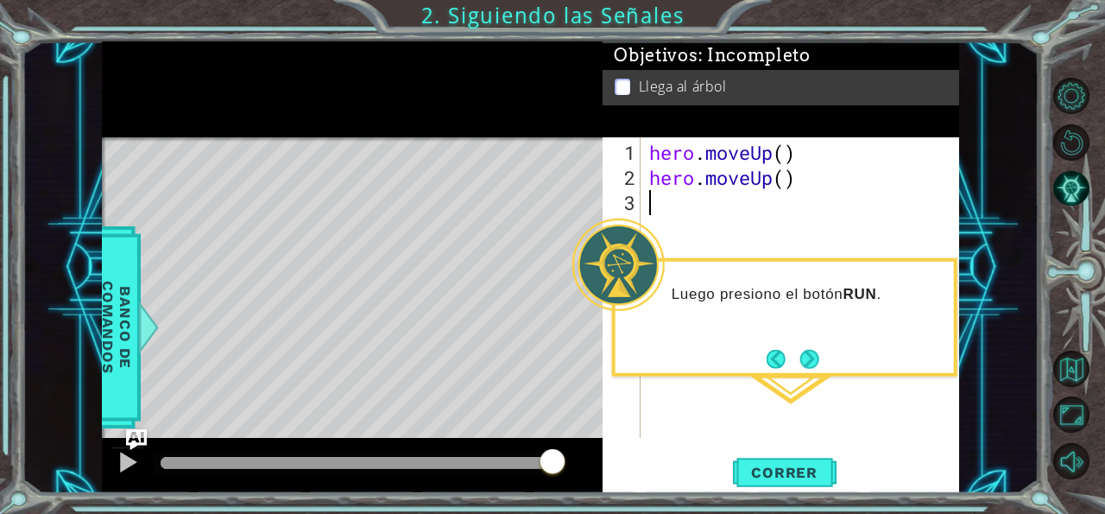
drag, startPoint x: 191, startPoint y: 467, endPoint x: 566, endPoint y: 475, distance: 375.6
click at [560, 460] on div at bounding box center [552, 462] width 31 height 31
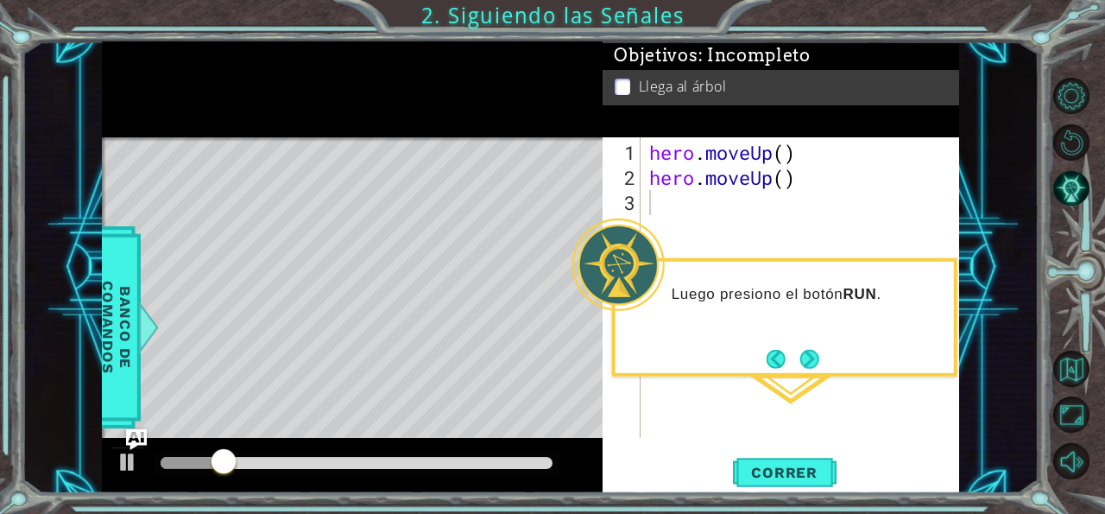
click at [415, 454] on div at bounding box center [357, 463] width 406 height 24
click at [747, 477] on span "Correr" at bounding box center [784, 472] width 101 height 17
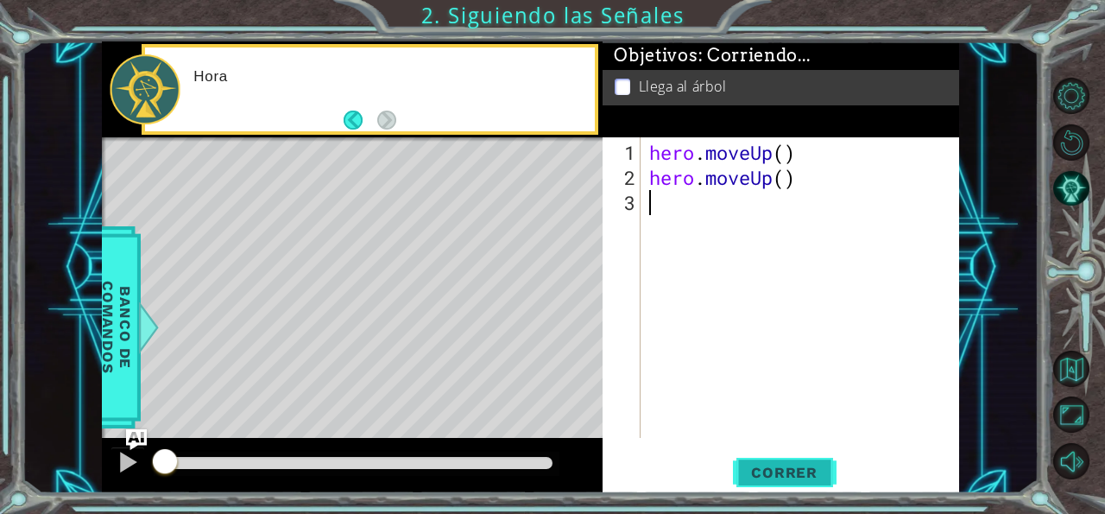
click at [745, 473] on span "Correr" at bounding box center [784, 472] width 101 height 17
click at [745, 471] on span "Correr" at bounding box center [784, 472] width 101 height 17
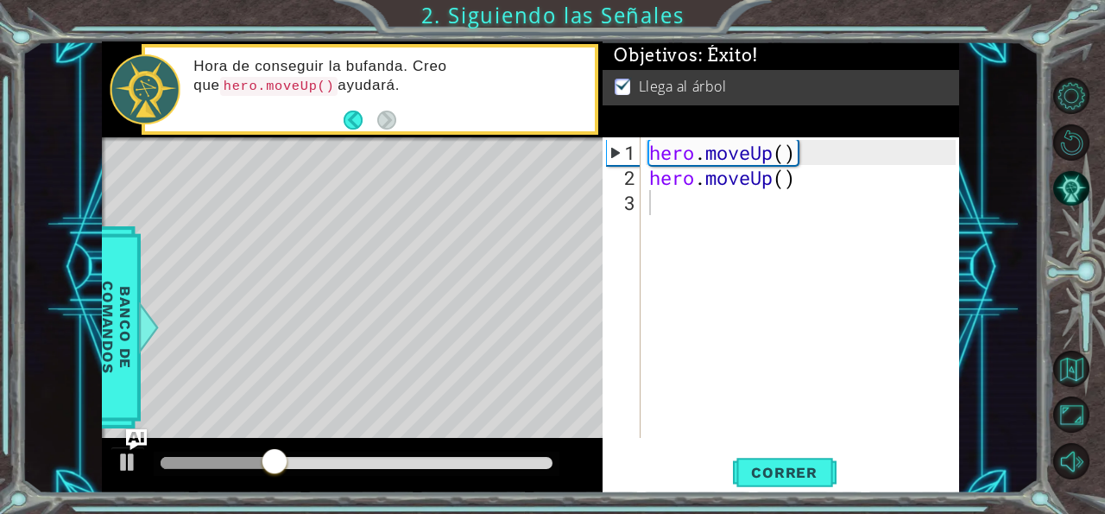
drag, startPoint x: 465, startPoint y: 453, endPoint x: 502, endPoint y: 460, distance: 36.9
click at [502, 460] on div at bounding box center [357, 463] width 406 height 24
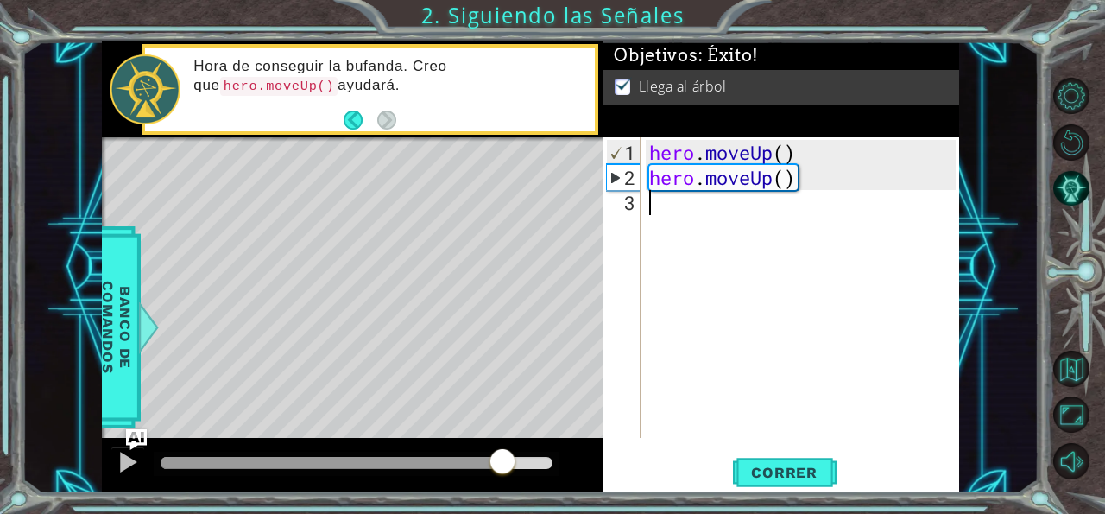
drag, startPoint x: 502, startPoint y: 460, endPoint x: 517, endPoint y: 464, distance: 16.1
click at [502, 462] on div at bounding box center [357, 463] width 392 height 12
click at [538, 462] on div at bounding box center [357, 463] width 392 height 12
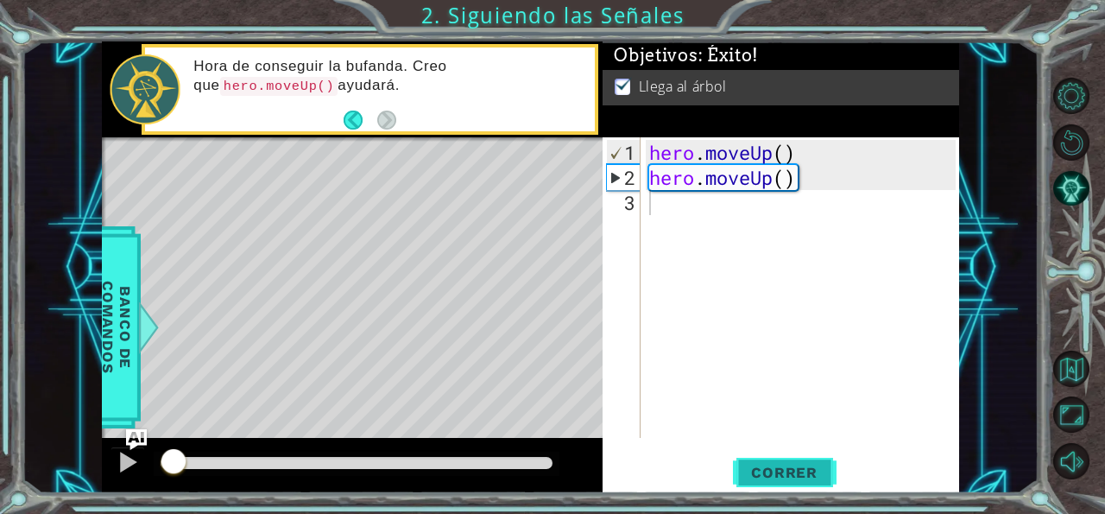
click at [743, 476] on span "Correr" at bounding box center [784, 472] width 101 height 17
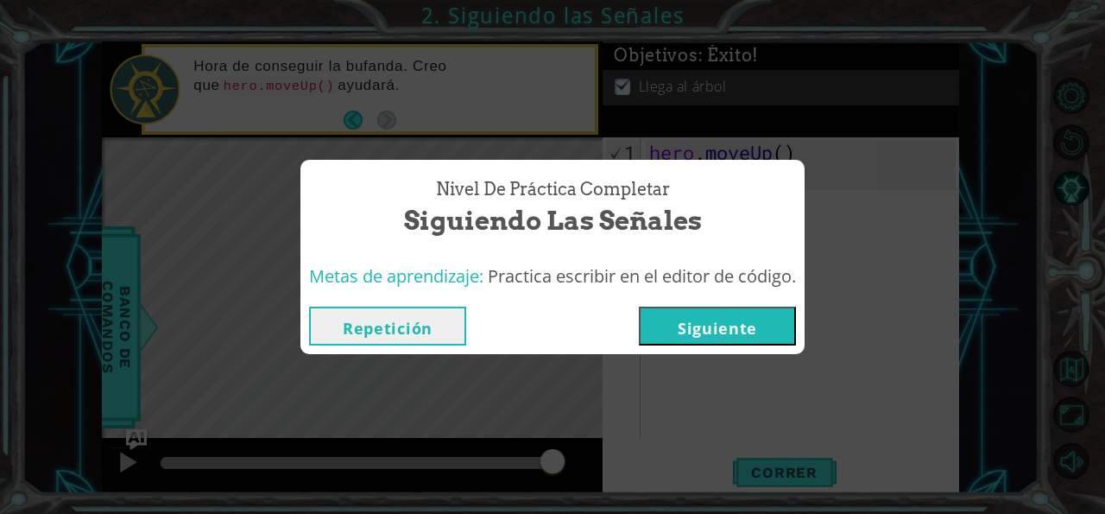
click at [687, 335] on button "Siguiente" at bounding box center [717, 325] width 157 height 39
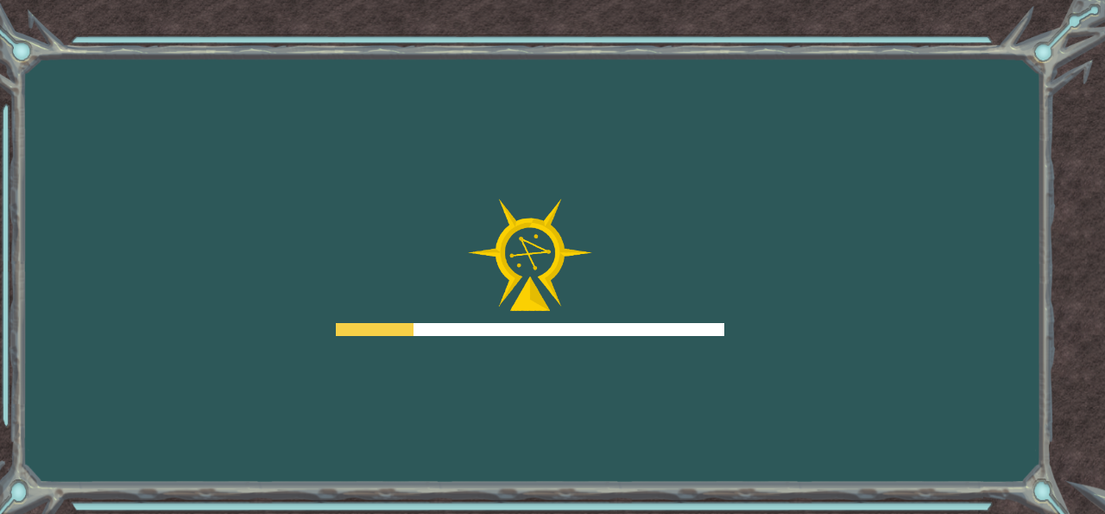
click at [687, 335] on div at bounding box center [530, 329] width 388 height 13
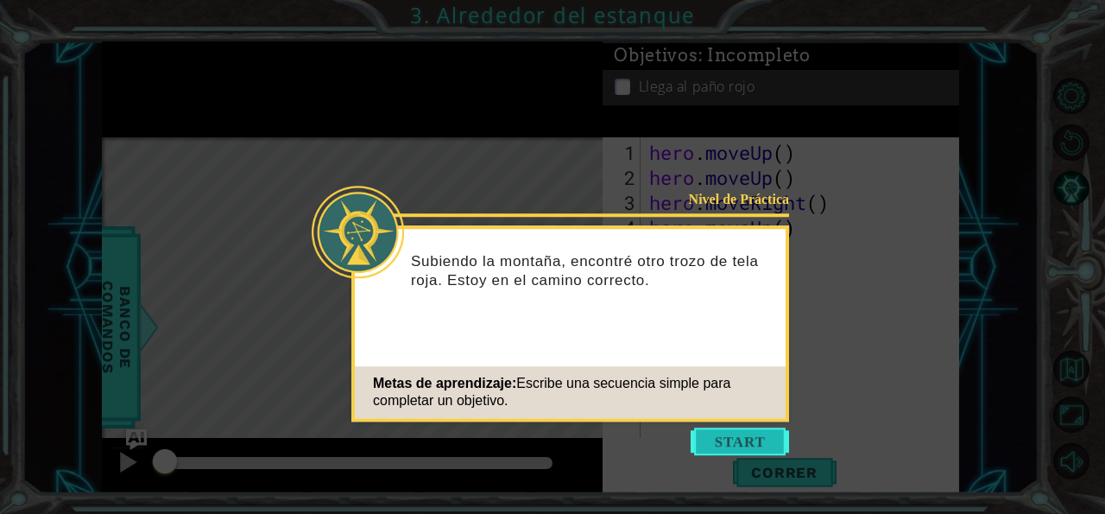
click at [771, 451] on button "Start" at bounding box center [740, 441] width 98 height 28
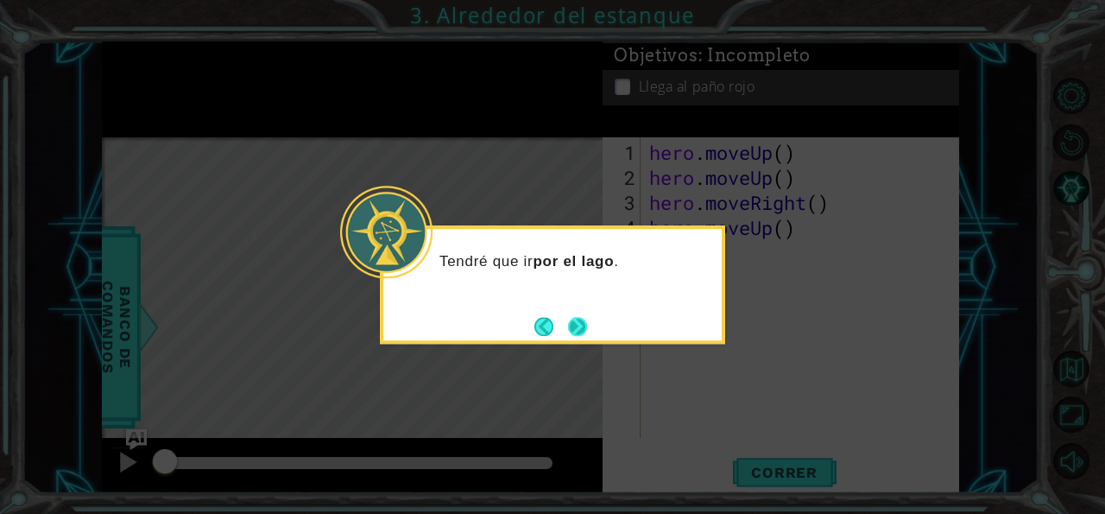
click at [572, 327] on button "Next" at bounding box center [577, 326] width 19 height 19
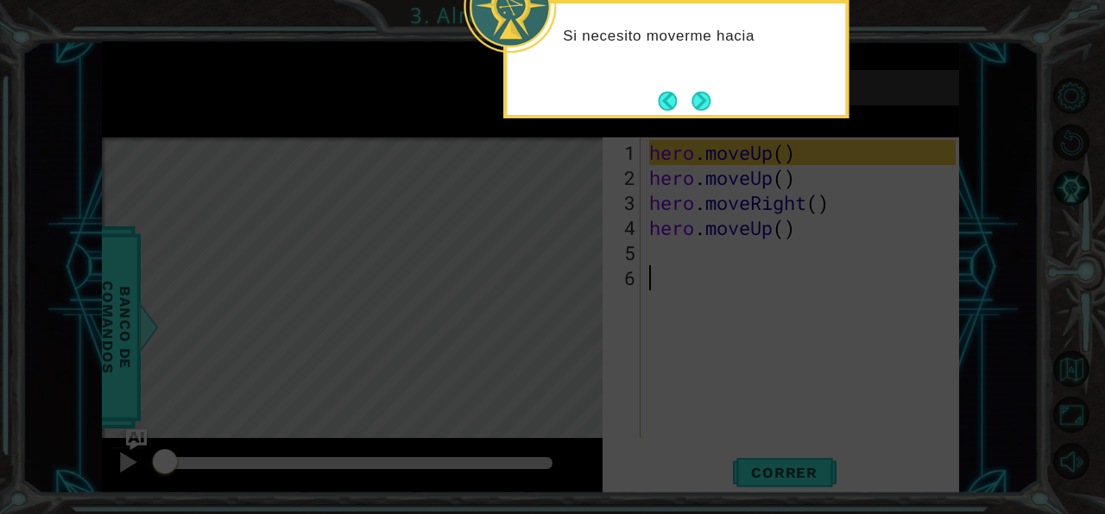
click at [688, 79] on div "Si necesito moverme hacia" at bounding box center [675, 59] width 345 height 118
click at [695, 81] on div "Si necesito moverme hacia arriba , puedo usar hero." at bounding box center [676, 54] width 338 height 88
click at [697, 94] on button "Next" at bounding box center [700, 101] width 19 height 19
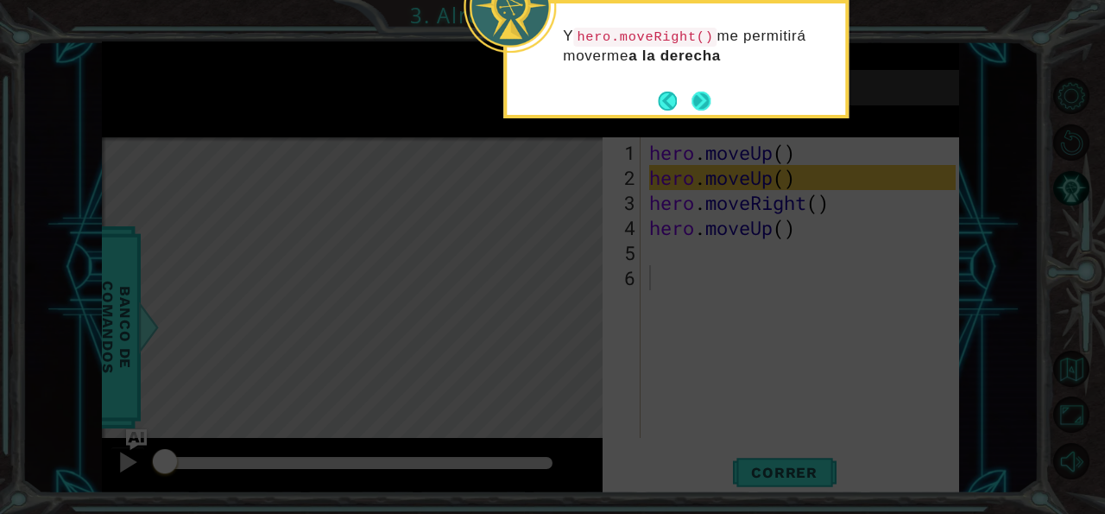
click at [709, 107] on button "Next" at bounding box center [700, 101] width 19 height 19
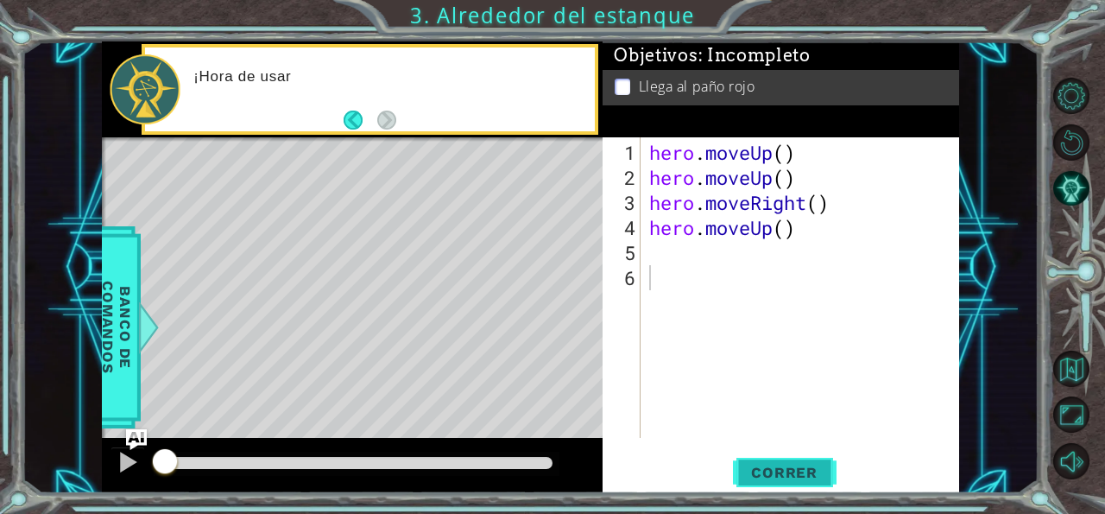
click at [761, 476] on span "Correr" at bounding box center [784, 472] width 101 height 17
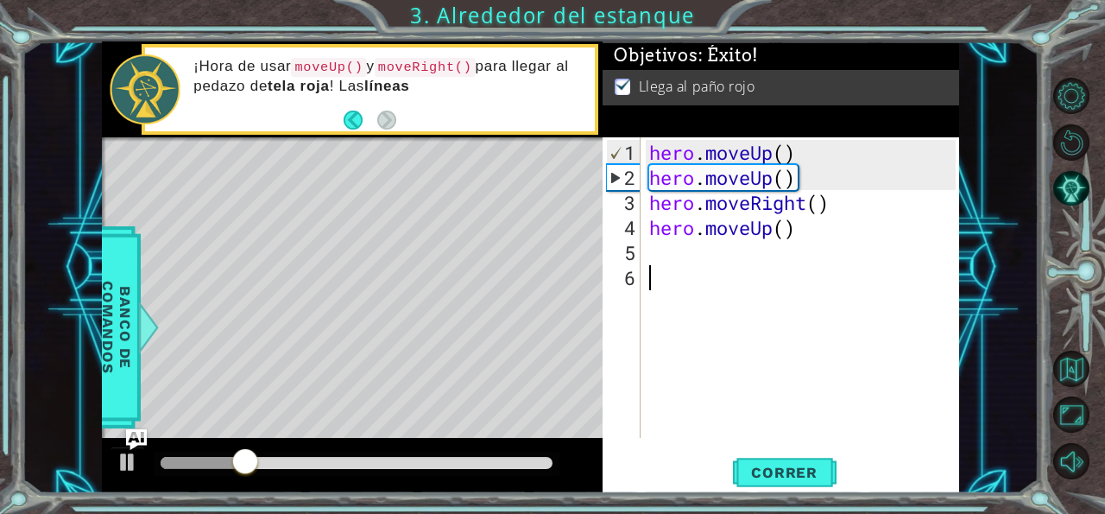
click at [525, 460] on div at bounding box center [357, 463] width 392 height 12
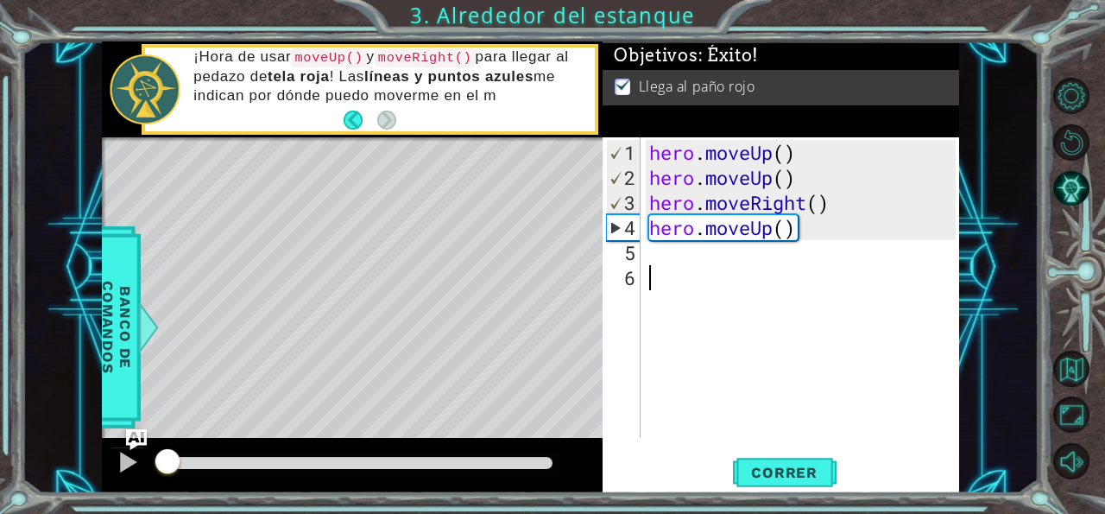
click at [550, 463] on div at bounding box center [357, 463] width 392 height 12
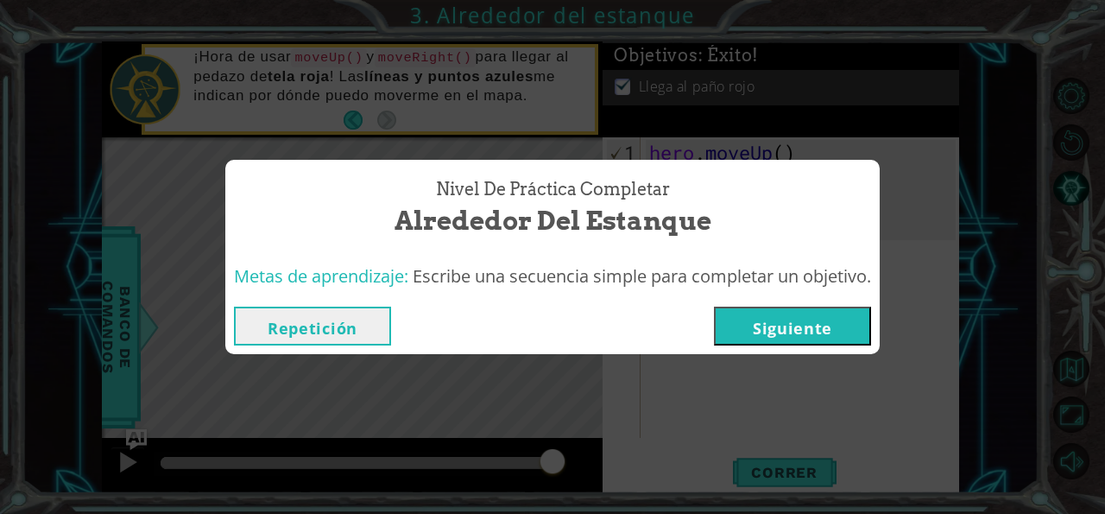
click at [785, 343] on button "Siguiente" at bounding box center [792, 325] width 157 height 39
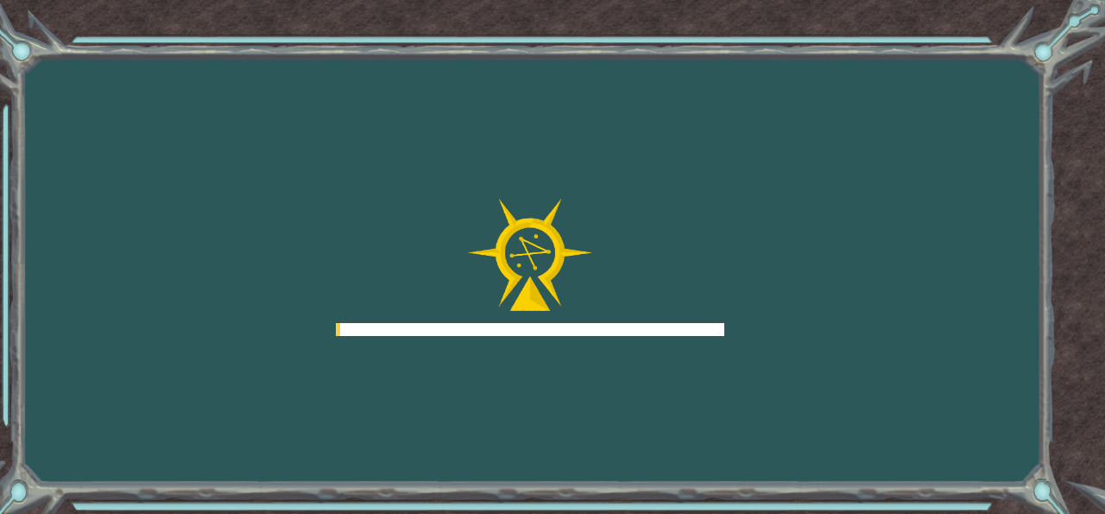
click at [783, 335] on div "Goals Error al cargar desde el servidor. Intenta refrescar la página. Necesitar…" at bounding box center [552, 257] width 1105 height 514
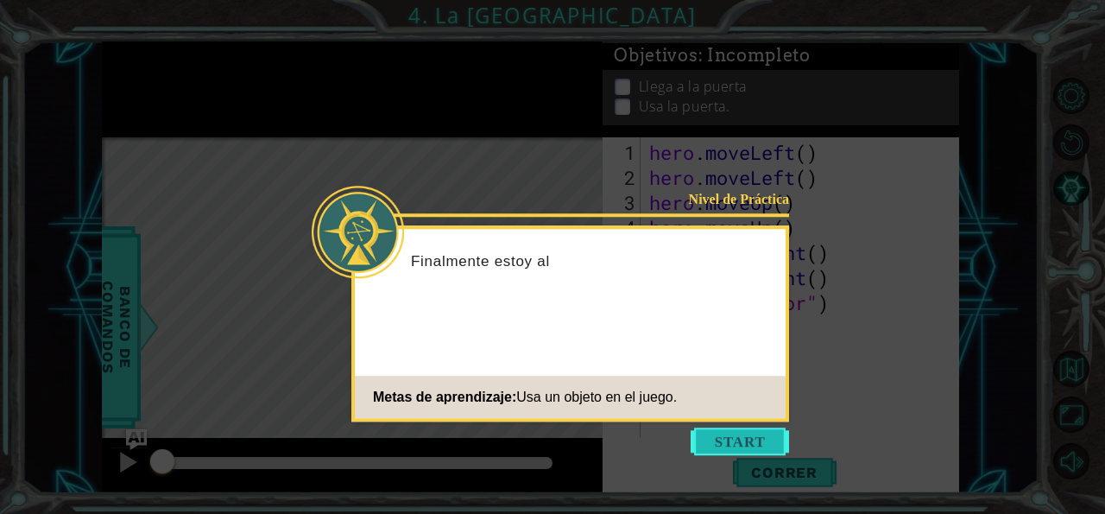
click at [736, 446] on button "Start" at bounding box center [740, 441] width 98 height 28
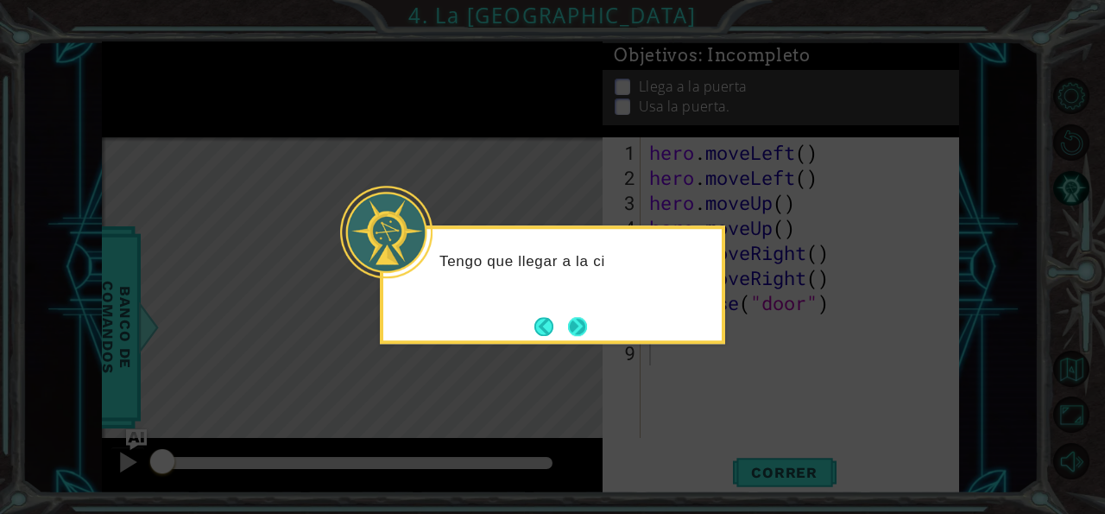
click at [574, 331] on button "Next" at bounding box center [577, 326] width 19 height 19
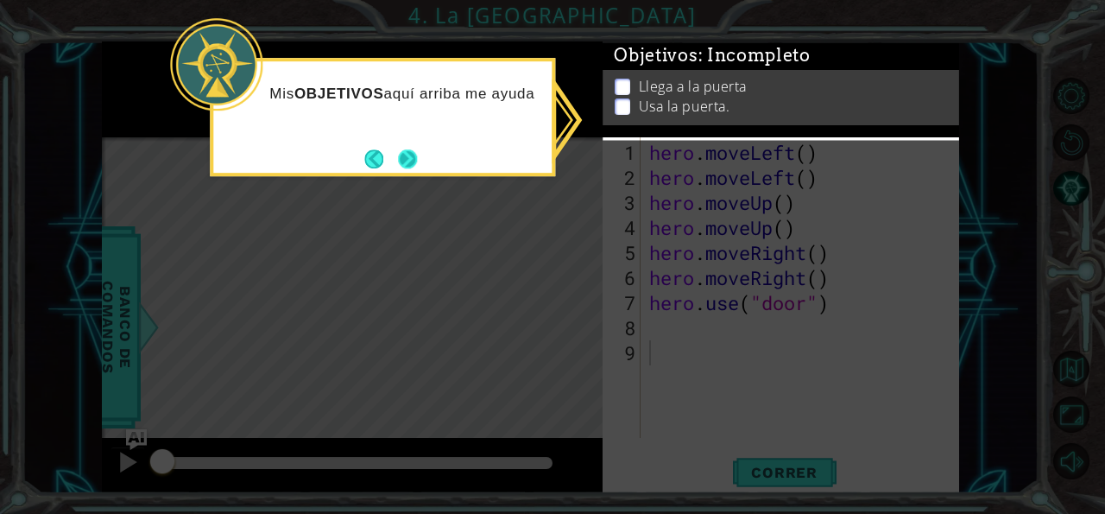
click at [413, 151] on button "Next" at bounding box center [407, 158] width 19 height 19
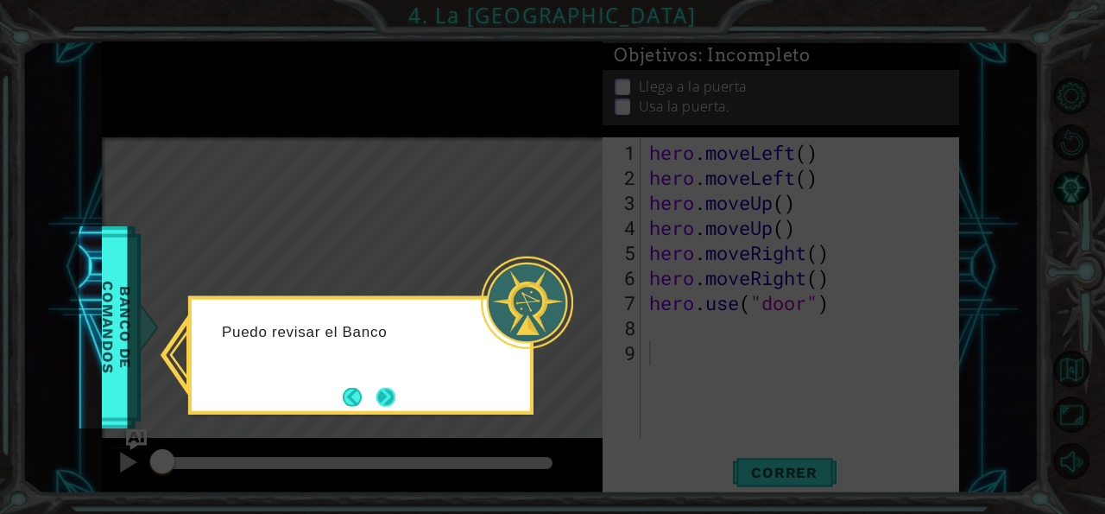
drag, startPoint x: 382, startPoint y: 412, endPoint x: 389, endPoint y: 396, distance: 17.0
click at [389, 396] on button "Next" at bounding box center [385, 396] width 19 height 19
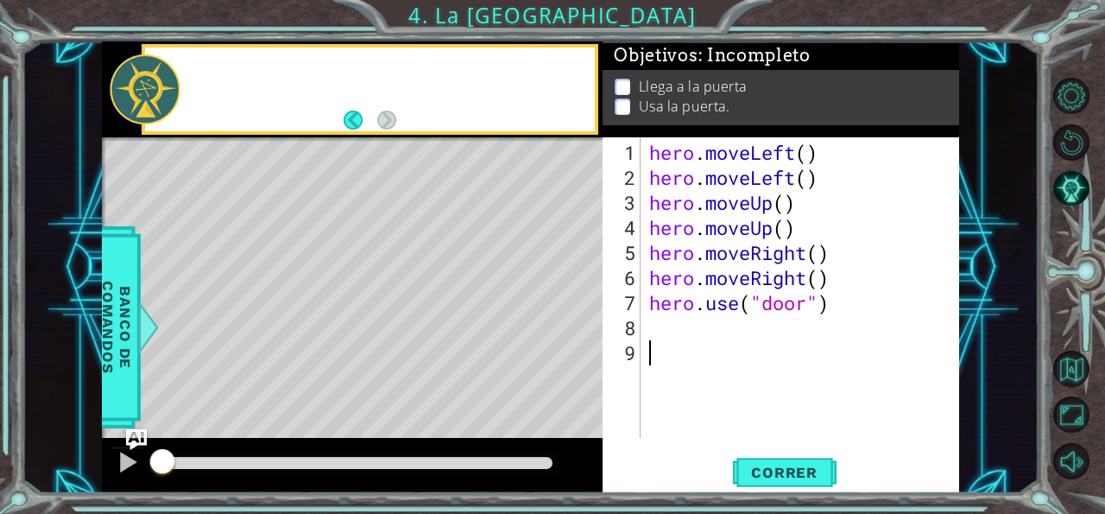
click at [389, 396] on div "Level Map" at bounding box center [501, 391] width 798 height 508
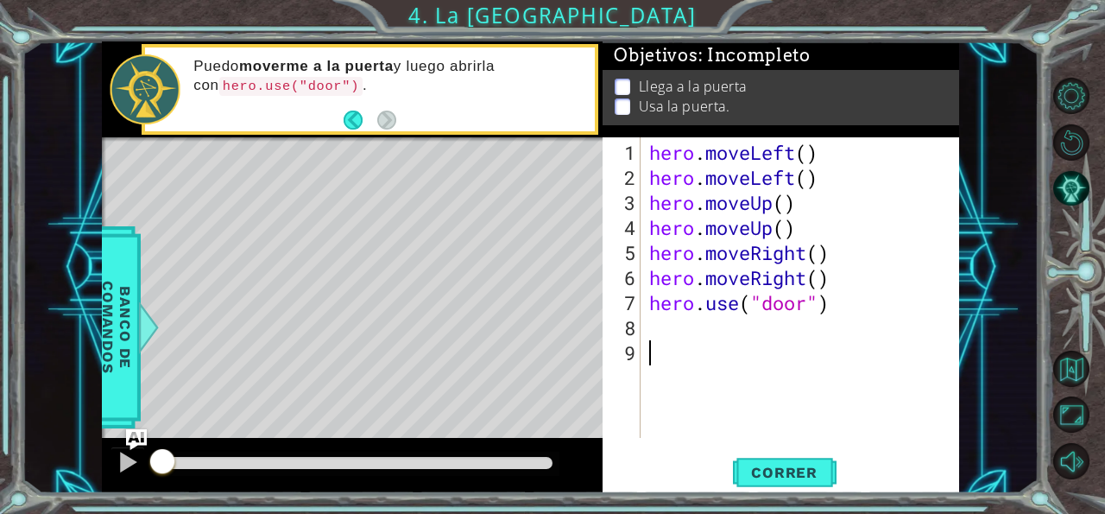
click at [786, 447] on div "1 2 3 4 5 6 7 8 9 hero . moveLeft ( ) hero . moveLeft ( ) hero . moveUp ( ) her…" at bounding box center [781, 315] width 357 height 356
click at [778, 470] on span "Correr" at bounding box center [784, 472] width 101 height 17
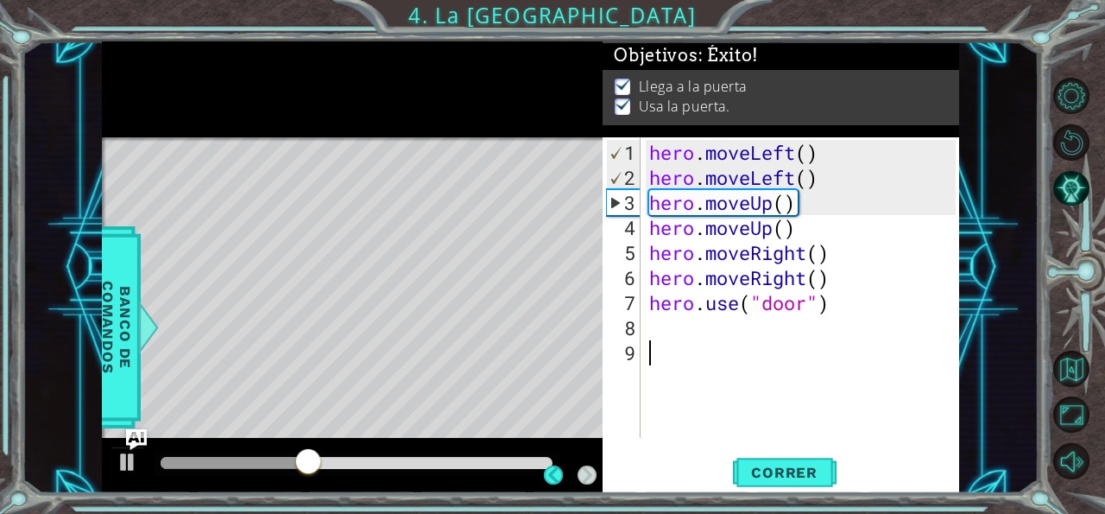
click at [501, 474] on div at bounding box center [357, 463] width 406 height 24
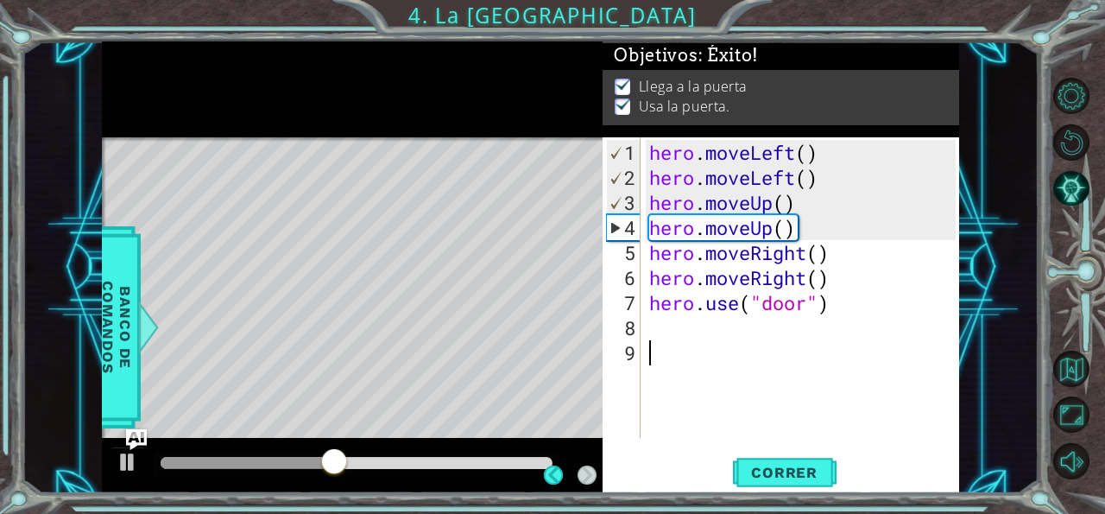
click at [543, 465] on div at bounding box center [357, 463] width 392 height 12
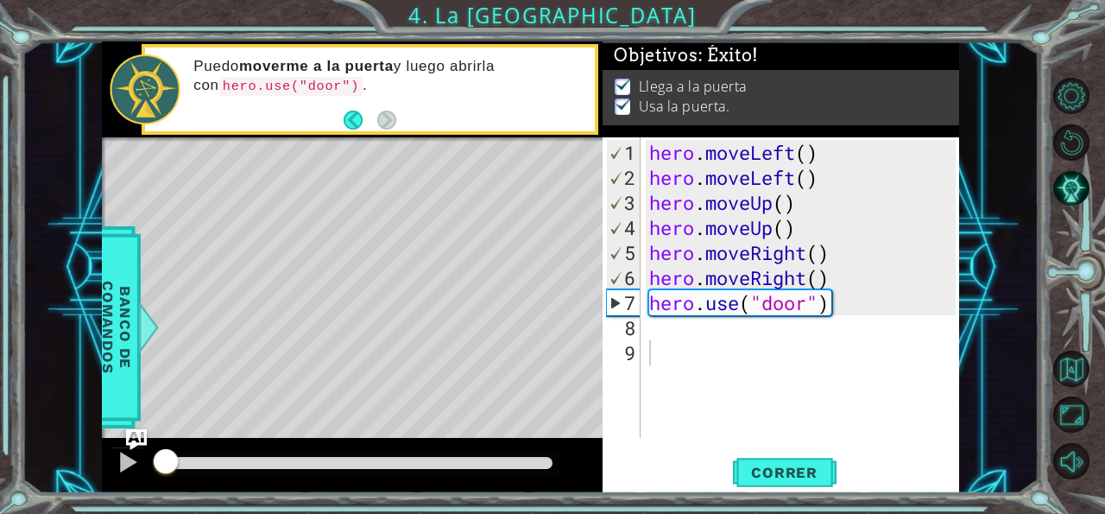
click at [788, 454] on div "1 2 3 4 5 6 7 8 9 hero . moveLeft ( ) hero . moveLeft ( ) hero . moveUp ( ) her…" at bounding box center [781, 315] width 357 height 356
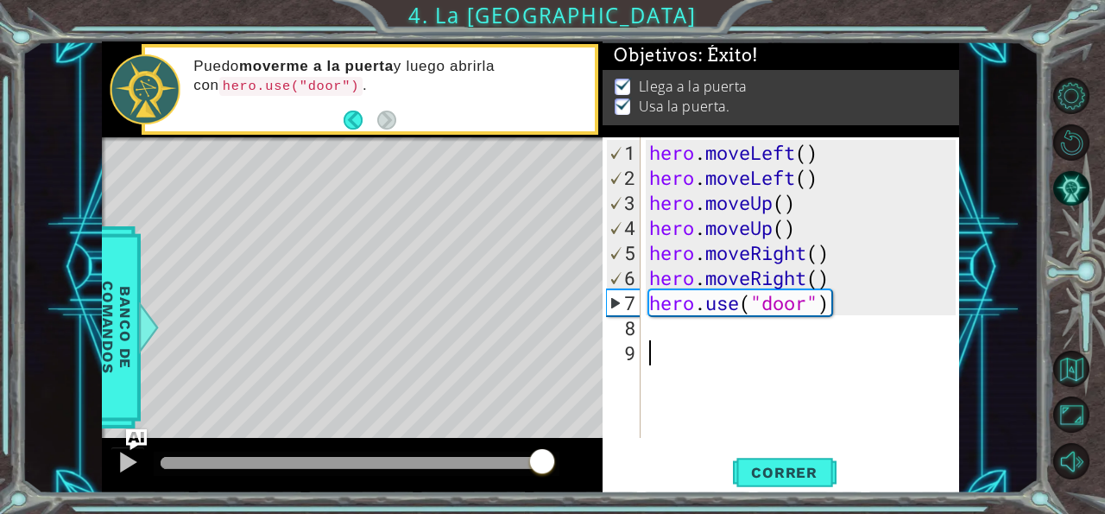
drag, startPoint x: 523, startPoint y: 467, endPoint x: 552, endPoint y: 470, distance: 28.7
click at [552, 469] on div at bounding box center [357, 463] width 392 height 12
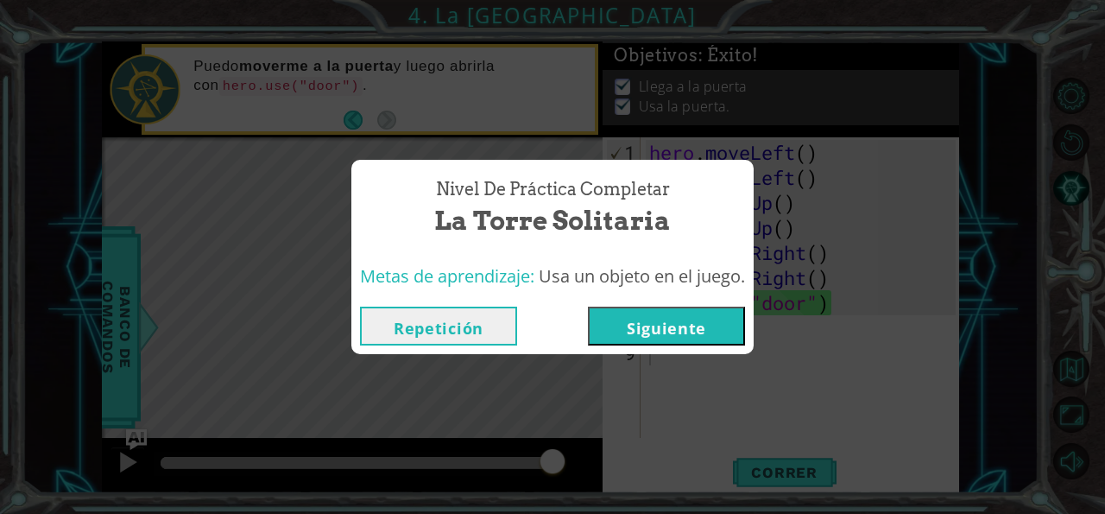
click at [631, 332] on button "Siguiente" at bounding box center [666, 325] width 157 height 39
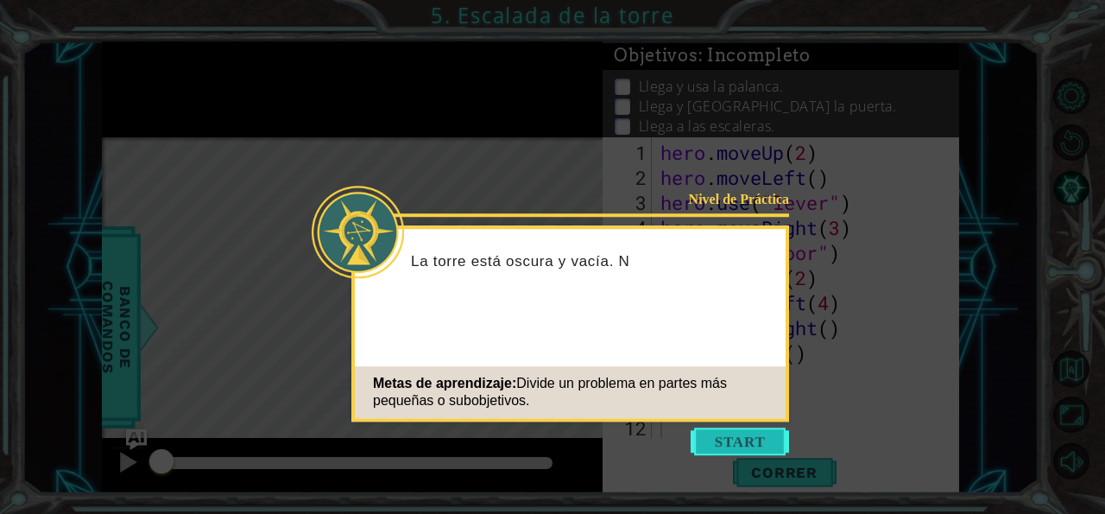
click at [763, 432] on button "Start" at bounding box center [740, 441] width 98 height 28
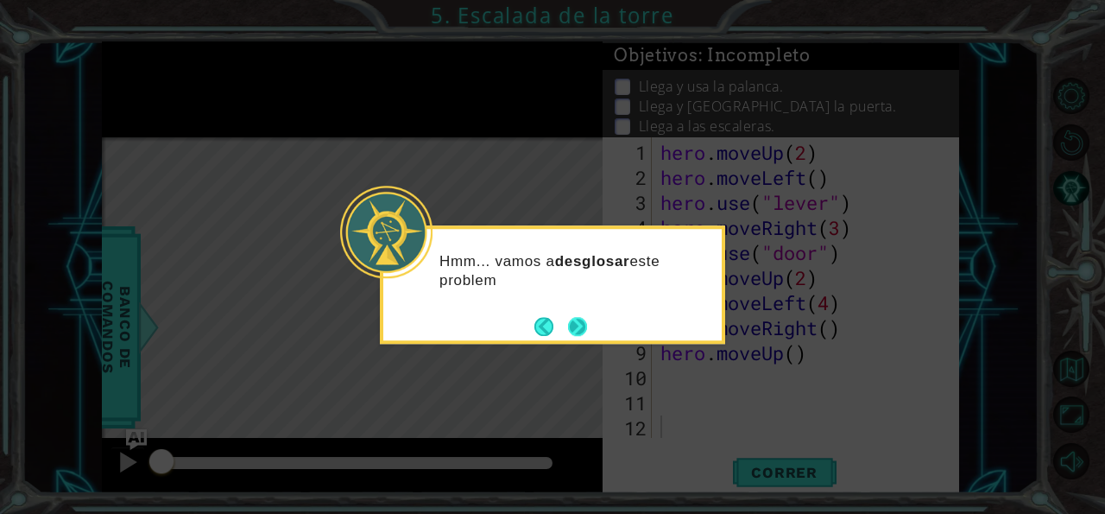
click at [578, 327] on button "Next" at bounding box center [577, 326] width 19 height 19
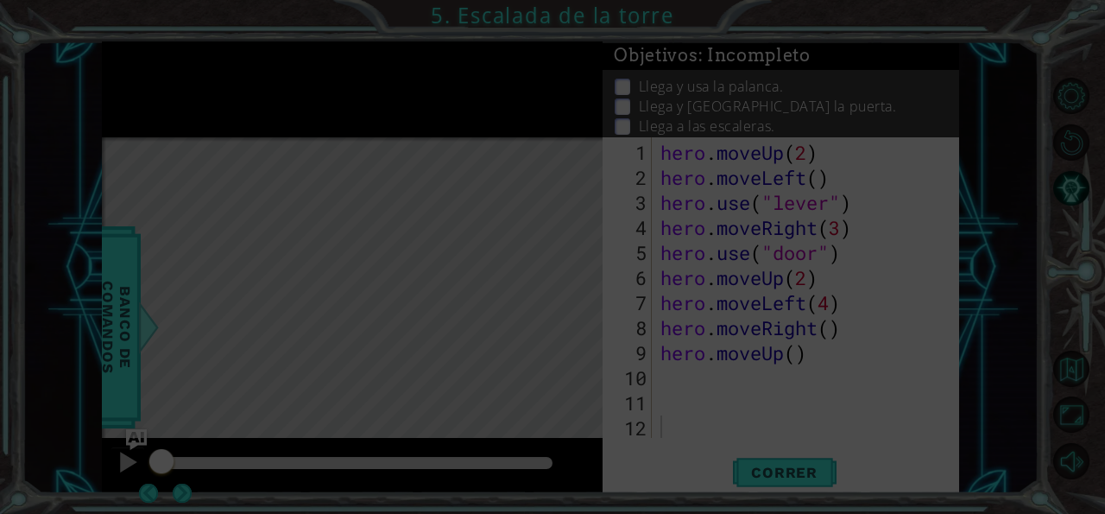
click at [578, 327] on div "1 ההההההההההההההההההההההההההההההההההההההההההההההההההההההההההההההההההההההההההההה…" at bounding box center [552, 257] width 1105 height 514
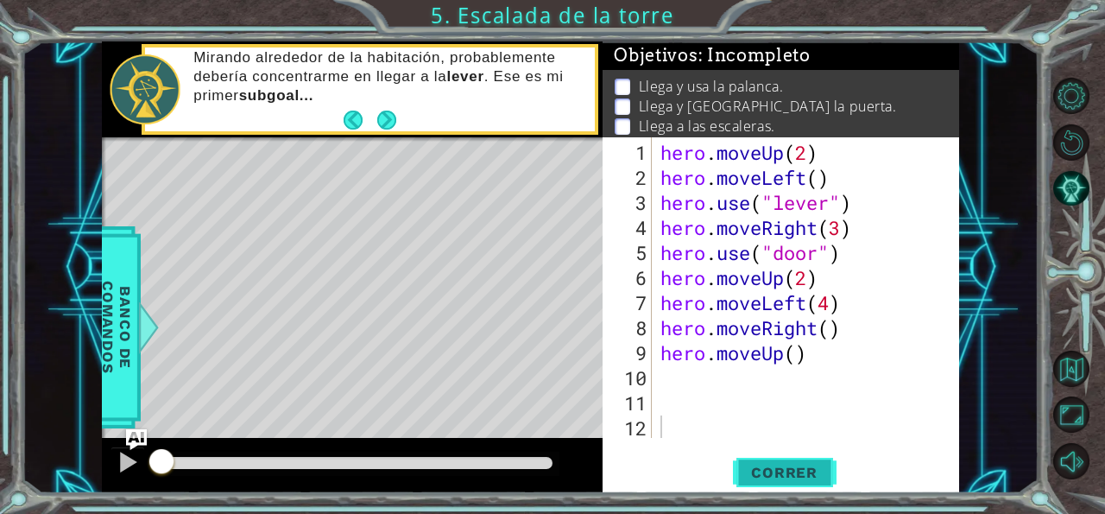
click at [786, 465] on span "Correr" at bounding box center [784, 472] width 101 height 17
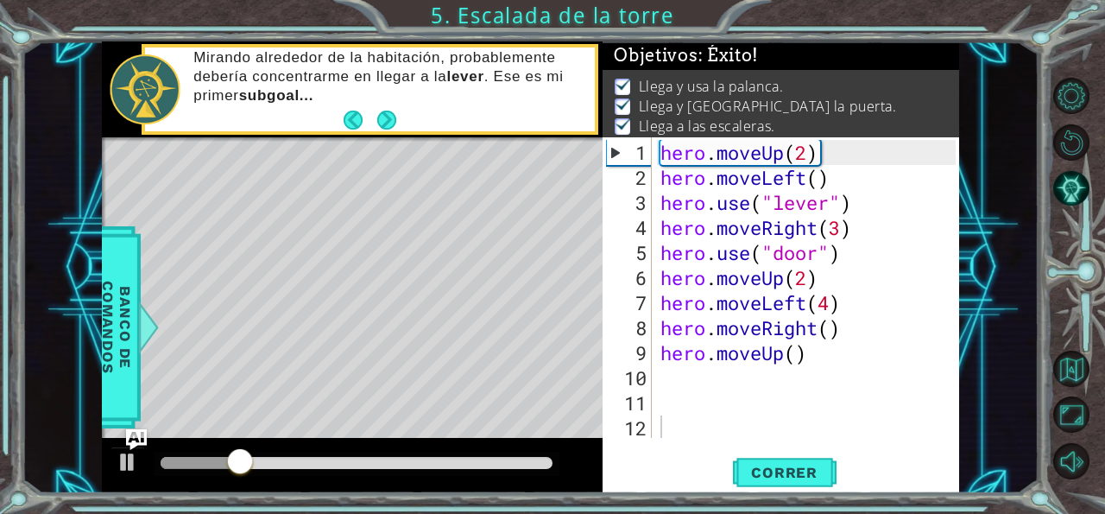
drag, startPoint x: 526, startPoint y: 452, endPoint x: 545, endPoint y: 464, distance: 22.1
click at [545, 464] on div at bounding box center [357, 463] width 406 height 24
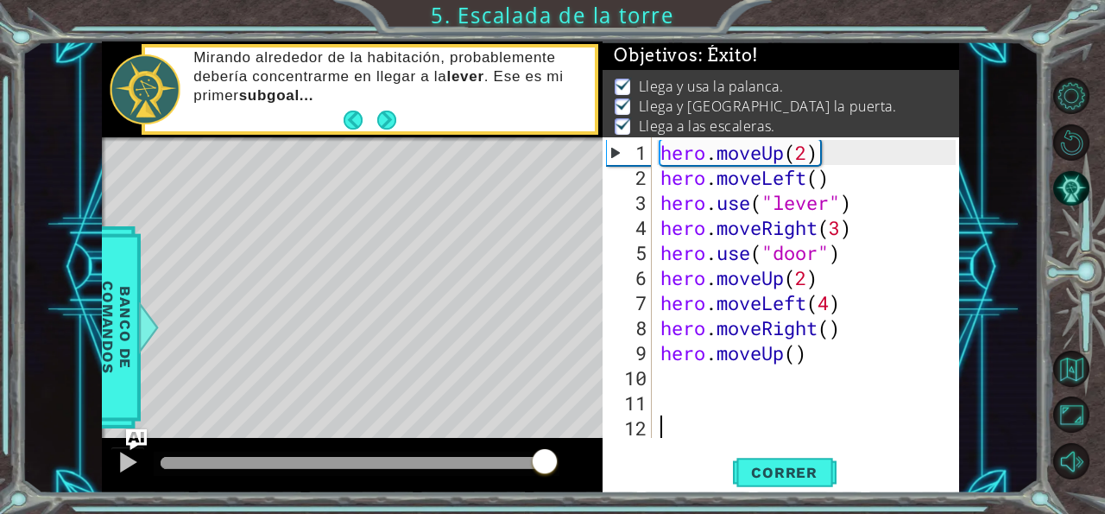
click at [543, 464] on div at bounding box center [357, 463] width 392 height 12
drag, startPoint x: 450, startPoint y: 460, endPoint x: 589, endPoint y: 470, distance: 139.4
click at [597, 468] on div at bounding box center [352, 465] width 501 height 55
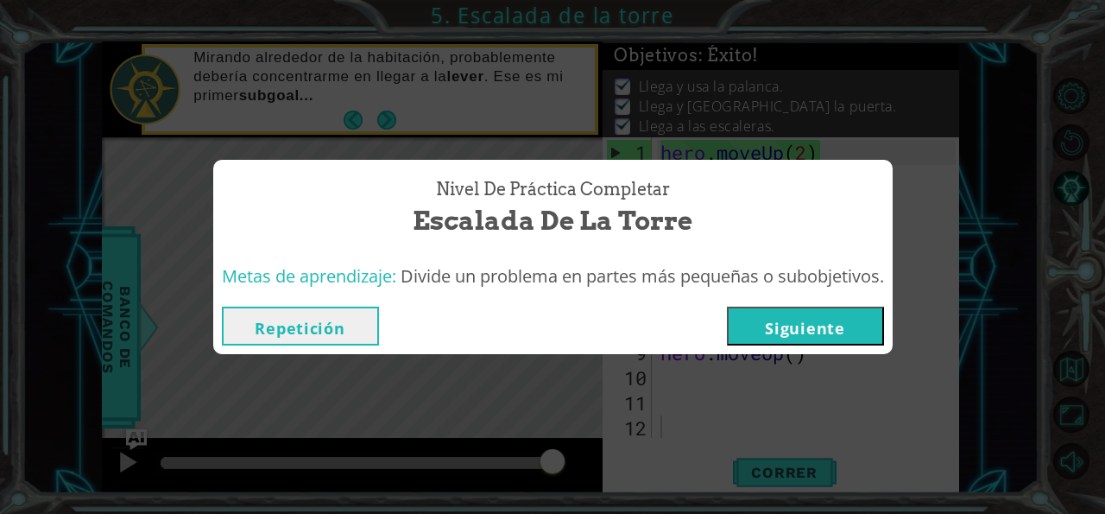
click at [788, 329] on button "Siguiente" at bounding box center [805, 325] width 157 height 39
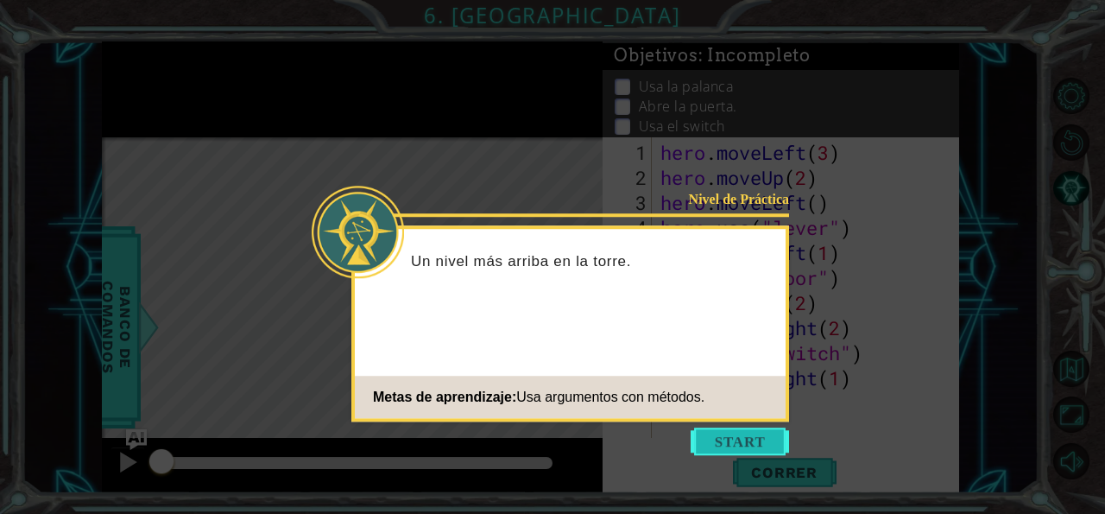
click at [743, 451] on button "Start" at bounding box center [740, 441] width 98 height 28
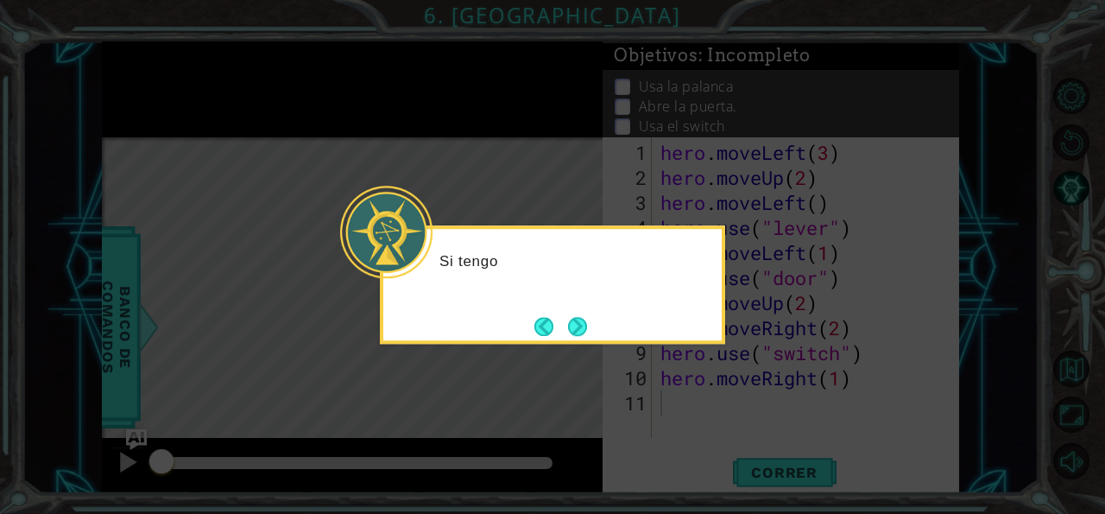
drag, startPoint x: 743, startPoint y: 451, endPoint x: 609, endPoint y: 287, distance: 212.2
click at [609, 287] on body "1 ההההההההההההההההההההההההההההההההההההההההההההההההההההההההההההההההההההההההההההה…" at bounding box center [552, 257] width 1105 height 514
click at [583, 336] on button "Next" at bounding box center [577, 326] width 19 height 19
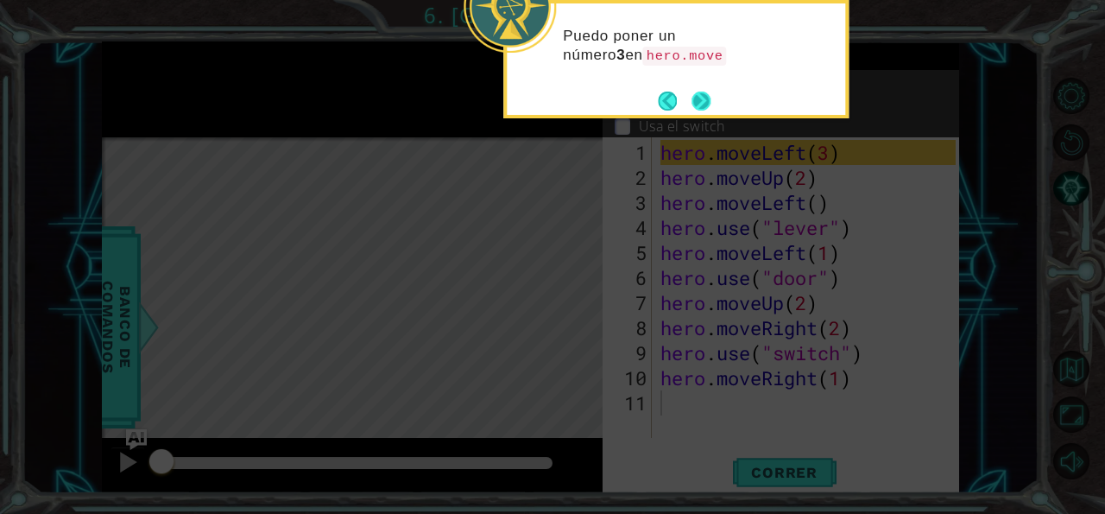
click at [693, 98] on button "Next" at bounding box center [700, 101] width 19 height 19
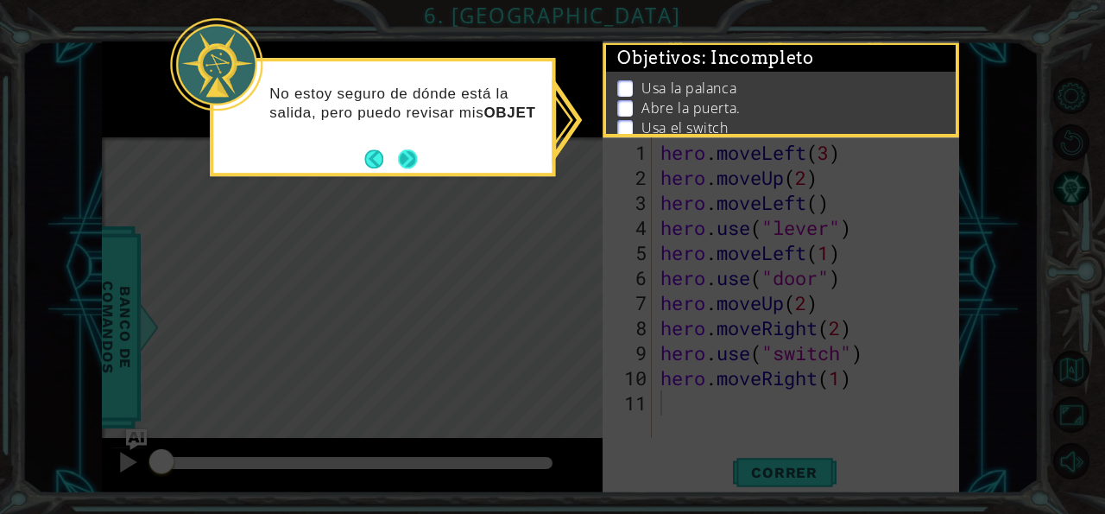
click at [407, 162] on button "Next" at bounding box center [407, 158] width 19 height 19
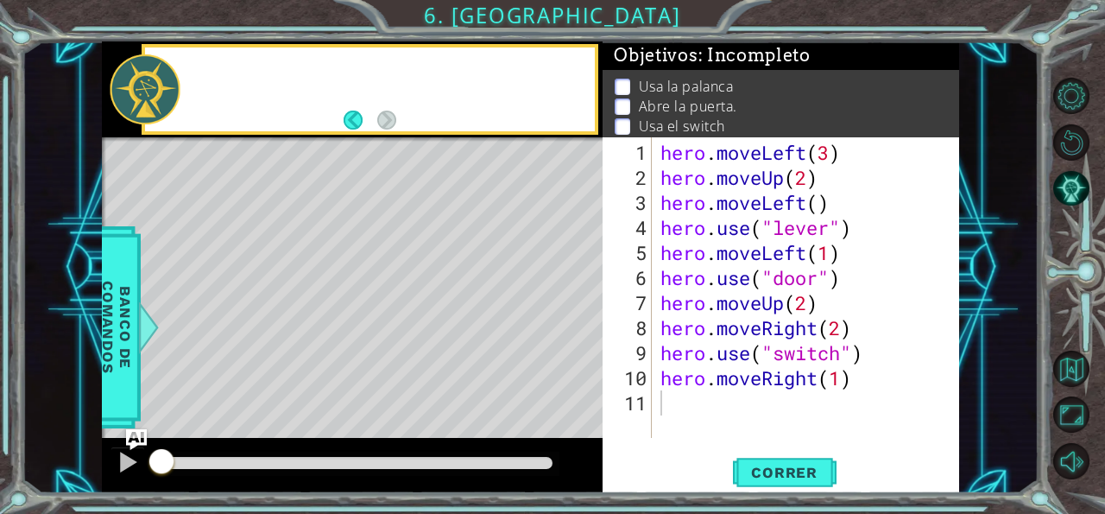
click at [407, 162] on div "Level Map" at bounding box center [501, 391] width 798 height 508
